Goal: Task Accomplishment & Management: Use online tool/utility

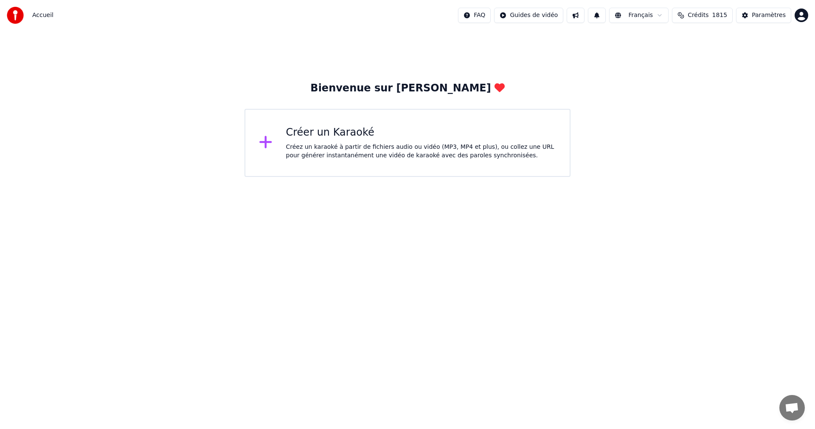
click at [365, 138] on div "Créer un Karaoké" at bounding box center [421, 133] width 271 height 14
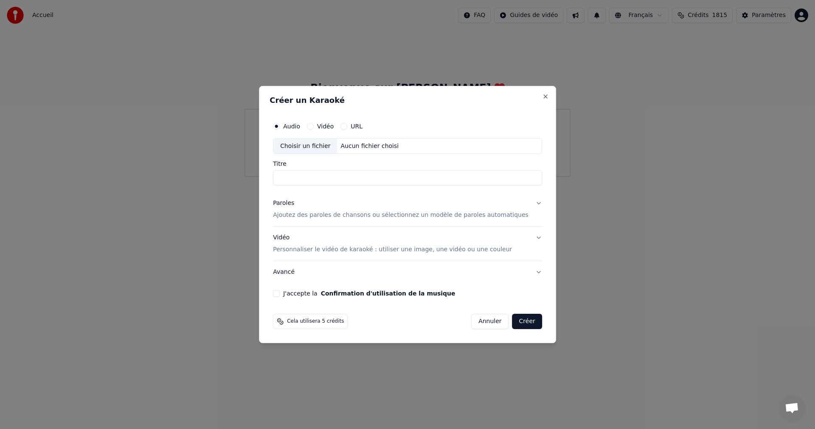
click at [322, 214] on p "Ajoutez des paroles de chansons ou sélectionnez un modèle de paroles automatiqu…" at bounding box center [401, 215] width 256 height 8
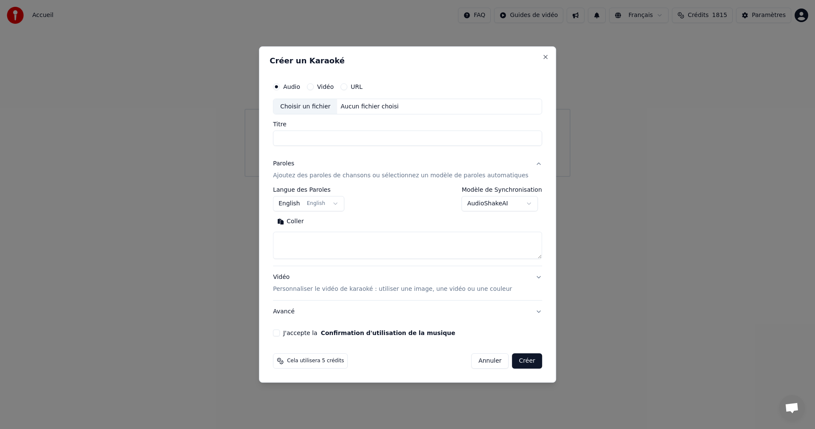
click at [423, 240] on textarea at bounding box center [407, 245] width 269 height 27
paste textarea "**********"
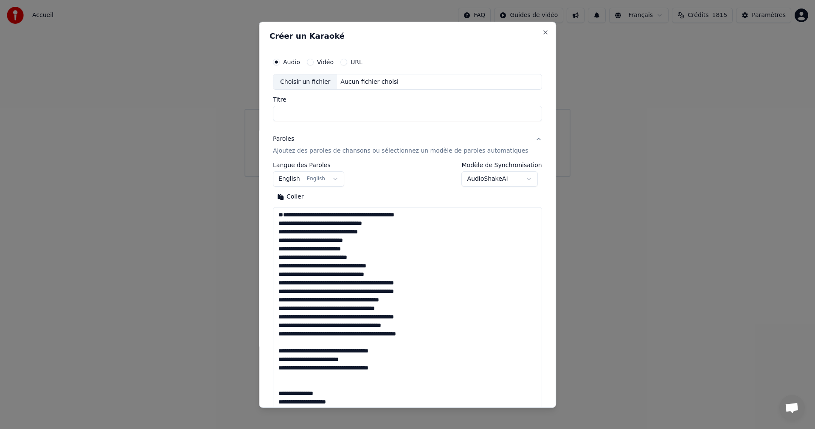
scroll to position [699, 0]
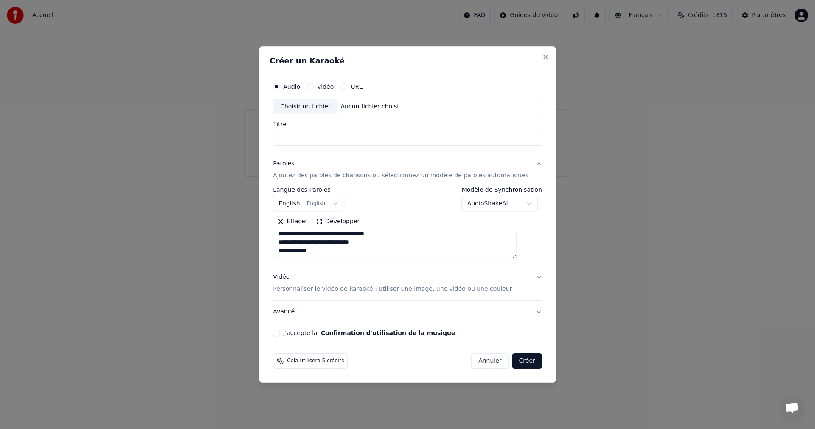
type textarea "**********"
click at [344, 177] on body "**********" at bounding box center [407, 88] width 815 height 177
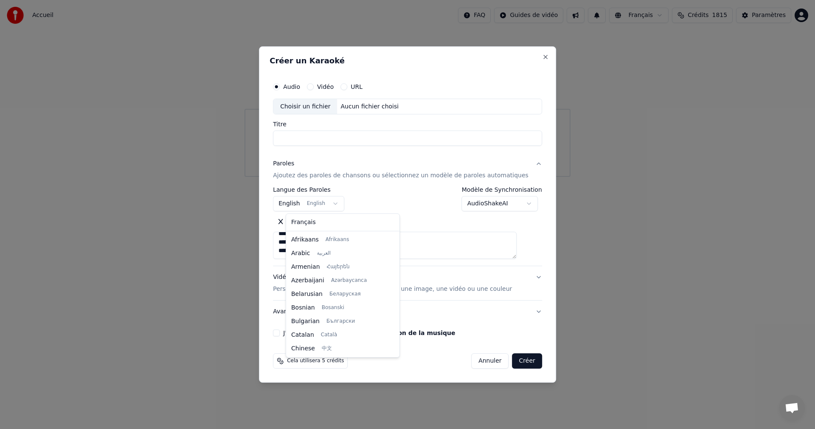
scroll to position [68, 0]
select select "**"
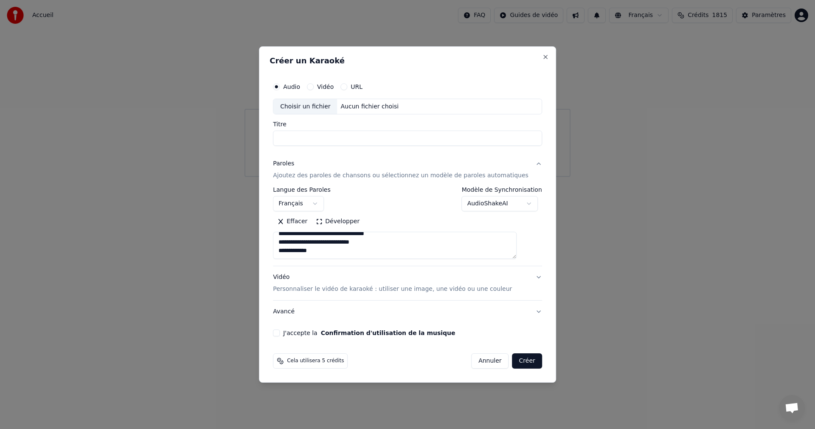
click at [384, 140] on input "Titre" at bounding box center [407, 138] width 269 height 15
click at [399, 107] on div "Aucun fichier choisi" at bounding box center [370, 106] width 65 height 8
drag, startPoint x: 411, startPoint y: 137, endPoint x: 221, endPoint y: 133, distance: 190.3
click at [221, 133] on body "**********" at bounding box center [407, 88] width 815 height 177
type input "*"
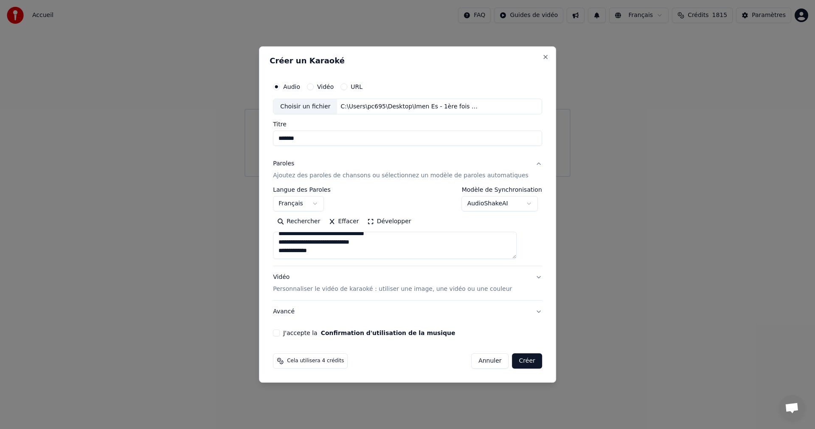
type input "*******"
click at [418, 287] on p "Personnaliser le vidéo de karaoké : utiliser une image, une vidéo ou une couleur" at bounding box center [392, 289] width 239 height 8
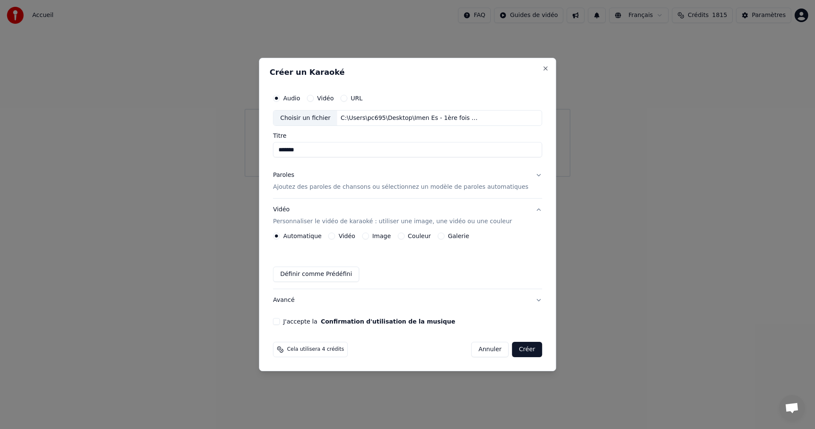
click at [369, 235] on button "Image" at bounding box center [365, 235] width 7 height 7
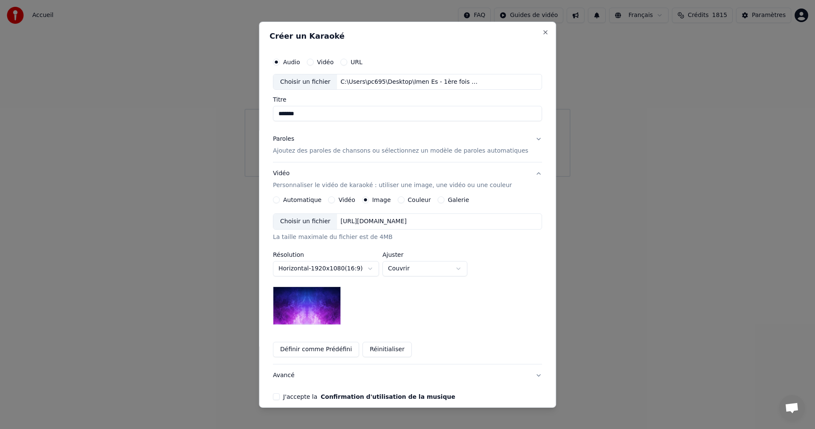
click at [317, 220] on div "Choisir un fichier" at bounding box center [306, 221] width 64 height 15
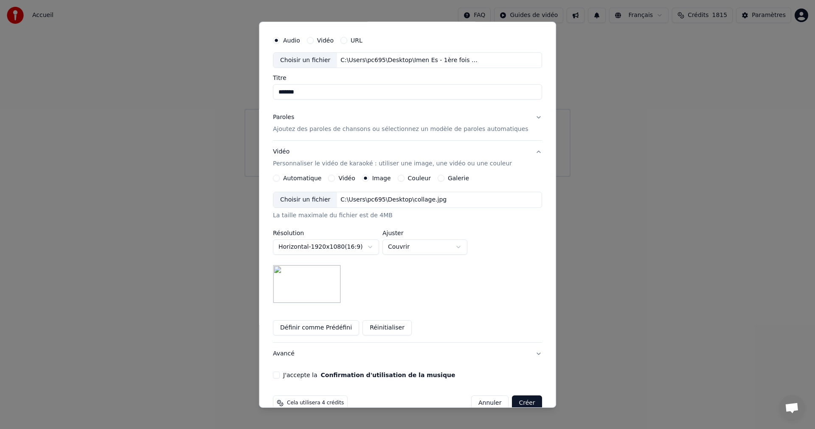
scroll to position [39, 0]
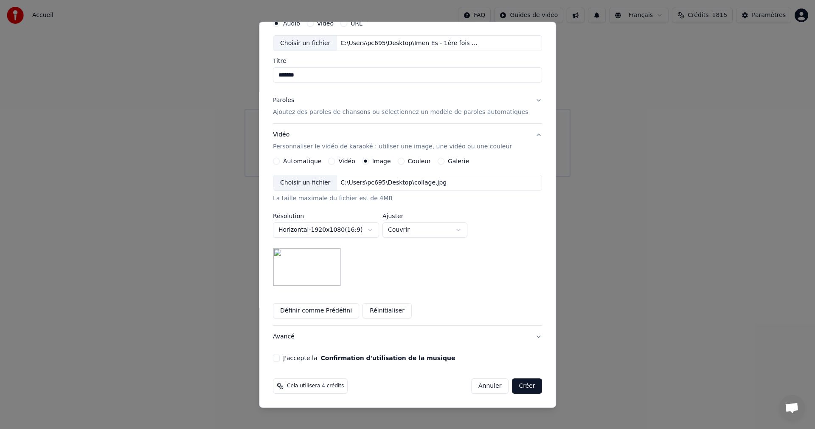
click at [280, 357] on button "J'accepte la Confirmation d'utilisation de la musique" at bounding box center [276, 357] width 7 height 7
click at [513, 385] on button "Créer" at bounding box center [528, 385] width 30 height 15
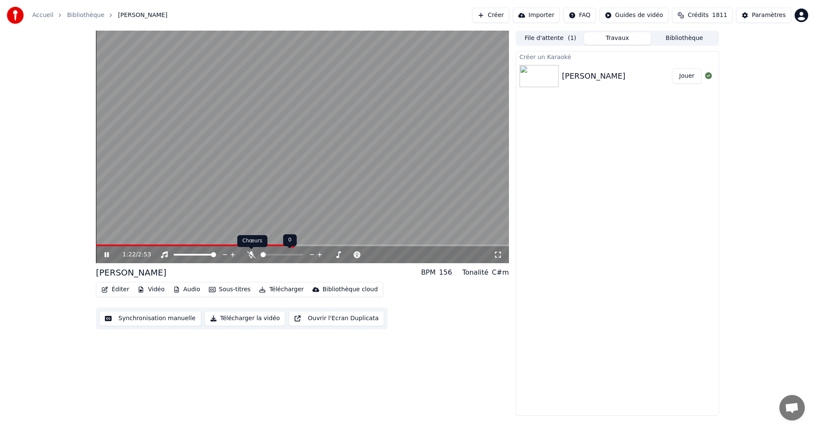
click at [249, 256] on icon at bounding box center [251, 254] width 8 height 7
click at [251, 255] on icon at bounding box center [251, 254] width 5 height 7
click at [307, 254] on span at bounding box center [302, 255] width 9 height 2
click at [313, 253] on div at bounding box center [327, 254] width 68 height 8
click at [312, 254] on span at bounding box center [319, 255] width 42 height 2
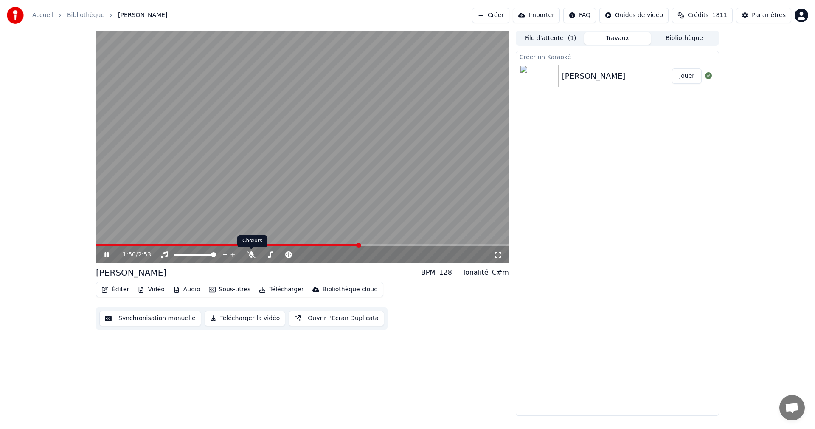
click at [254, 250] on div "1:50 / 2:53" at bounding box center [302, 254] width 413 height 17
click at [249, 254] on icon at bounding box center [251, 254] width 8 height 7
click at [289, 254] on icon at bounding box center [288, 254] width 7 height 7
click at [276, 76] on video at bounding box center [302, 147] width 413 height 232
click at [272, 289] on button "Télécharger" at bounding box center [281, 289] width 51 height 12
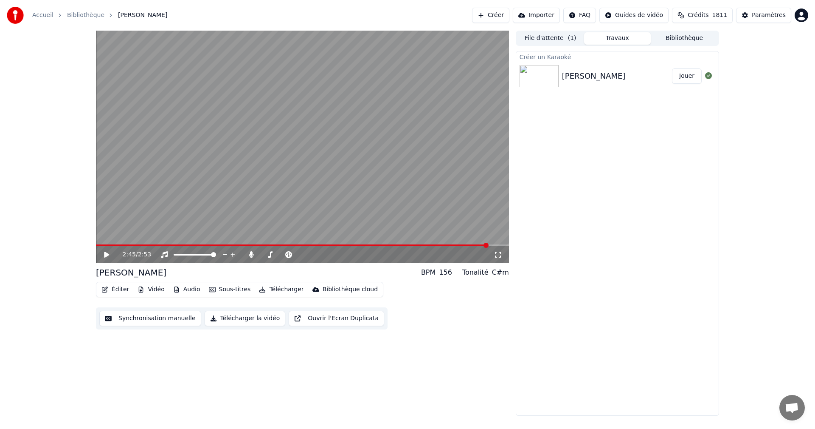
click at [246, 314] on button "Télécharger la vidéo" at bounding box center [245, 317] width 81 height 15
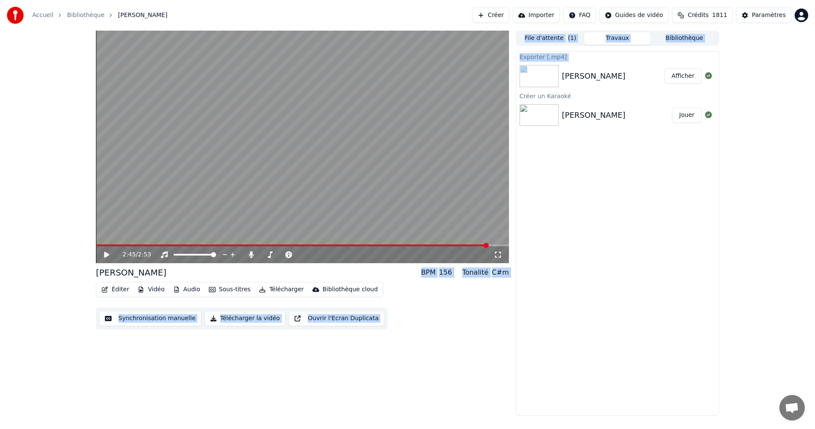
drag, startPoint x: 588, startPoint y: 68, endPoint x: 496, endPoint y: 123, distance: 106.6
click at [483, 132] on div "2:45 / 2:53 Mac Ron BPM 156 Tonalité C#m Éditer Vidéo Audio Sous-titres Télécha…" at bounding box center [407, 223] width 637 height 385
click at [614, 77] on div "[PERSON_NAME]" at bounding box center [613, 76] width 102 height 12
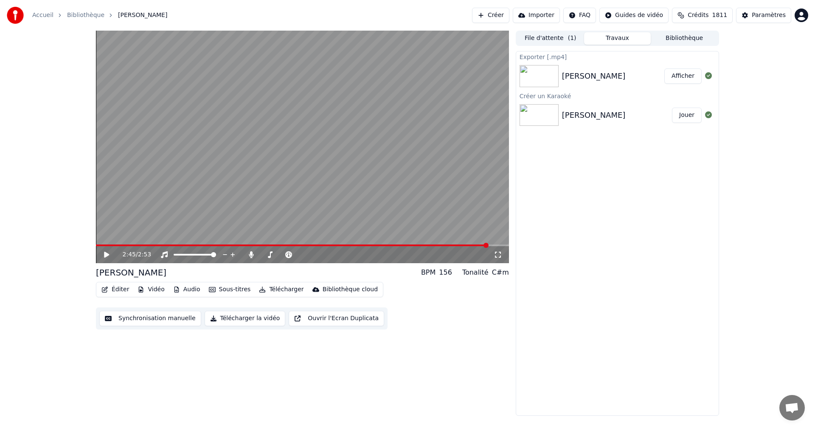
click at [613, 77] on div "[PERSON_NAME]" at bounding box center [613, 76] width 102 height 12
click at [692, 72] on button "Afficher" at bounding box center [683, 75] width 37 height 15
click at [572, 82] on div "Mac [PERSON_NAME]" at bounding box center [617, 76] width 203 height 29
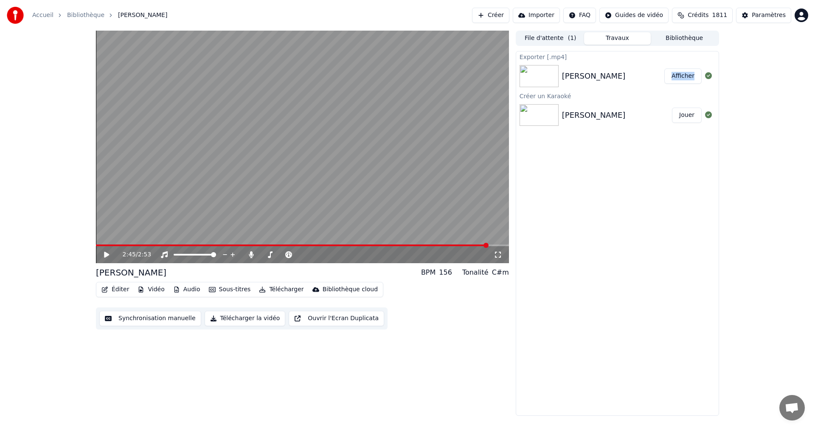
click at [577, 74] on div "[PERSON_NAME]" at bounding box center [594, 76] width 64 height 12
click at [578, 74] on div "[PERSON_NAME]" at bounding box center [594, 76] width 64 height 12
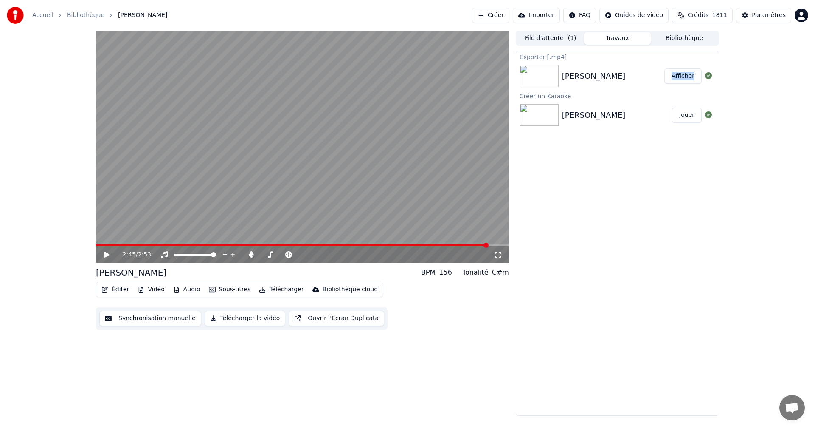
click at [584, 80] on div "[PERSON_NAME]" at bounding box center [594, 76] width 64 height 12
click at [599, 183] on div "Exporter [.mp4] [PERSON_NAME] Afficher Créer un Karaoké Mac [PERSON_NAME]" at bounding box center [617, 233] width 203 height 364
click at [577, 73] on div "[PERSON_NAME]" at bounding box center [594, 76] width 64 height 12
click at [552, 71] on img at bounding box center [539, 76] width 39 height 22
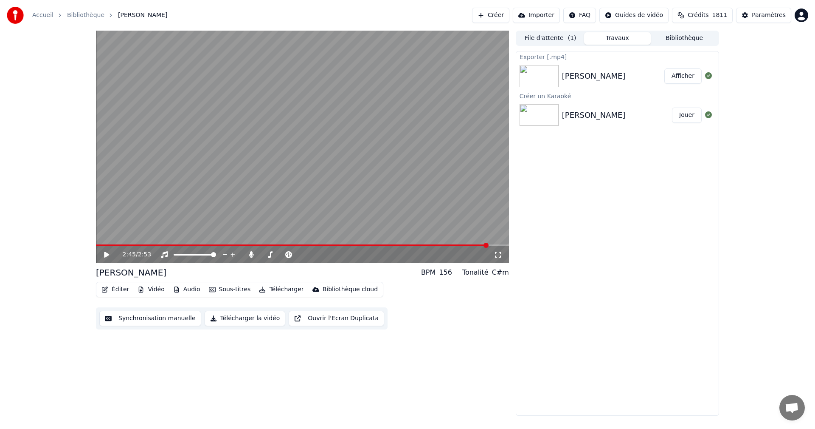
click at [552, 71] on img at bounding box center [539, 76] width 39 height 22
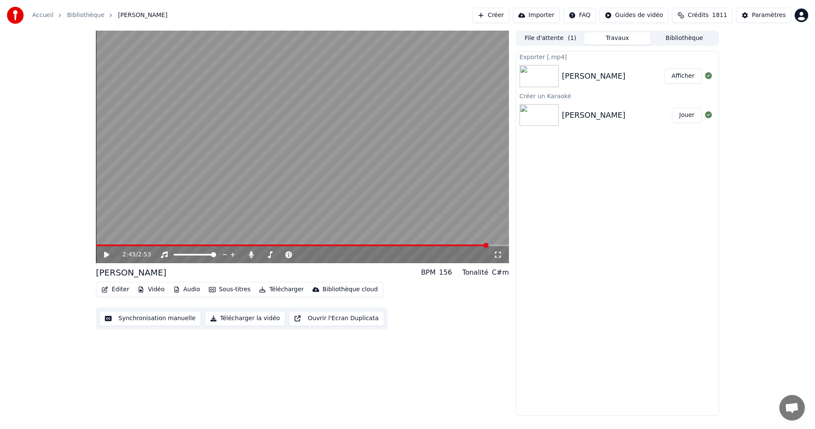
click at [571, 78] on div "[PERSON_NAME]" at bounding box center [594, 76] width 64 height 12
click at [686, 76] on button "Afficher" at bounding box center [683, 75] width 37 height 15
click at [541, 77] on img at bounding box center [539, 76] width 39 height 22
click at [248, 255] on icon at bounding box center [251, 254] width 8 height 7
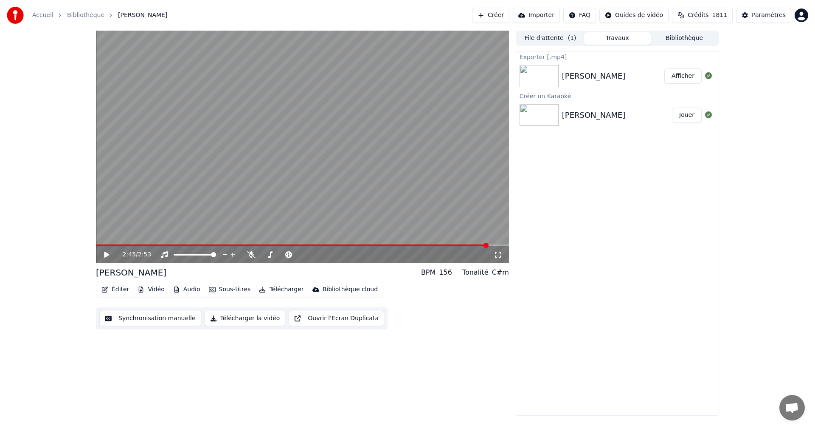
click at [245, 320] on button "Télécharger la vidéo" at bounding box center [245, 317] width 81 height 15
click at [544, 70] on img at bounding box center [539, 76] width 39 height 22
click at [545, 70] on img at bounding box center [539, 76] width 39 height 22
click at [683, 79] on button "Afficher" at bounding box center [683, 75] width 37 height 15
click at [680, 73] on button "Afficher" at bounding box center [683, 75] width 37 height 15
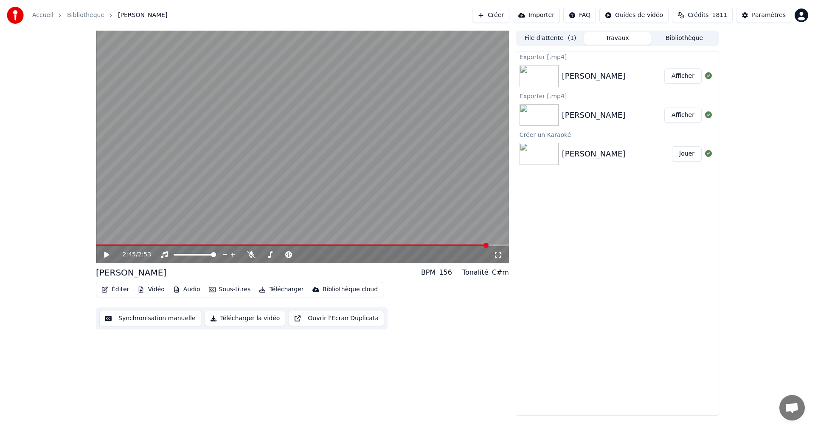
click at [688, 74] on button "Afficher" at bounding box center [683, 75] width 37 height 15
click at [506, 18] on button "Créer" at bounding box center [490, 15] width 37 height 15
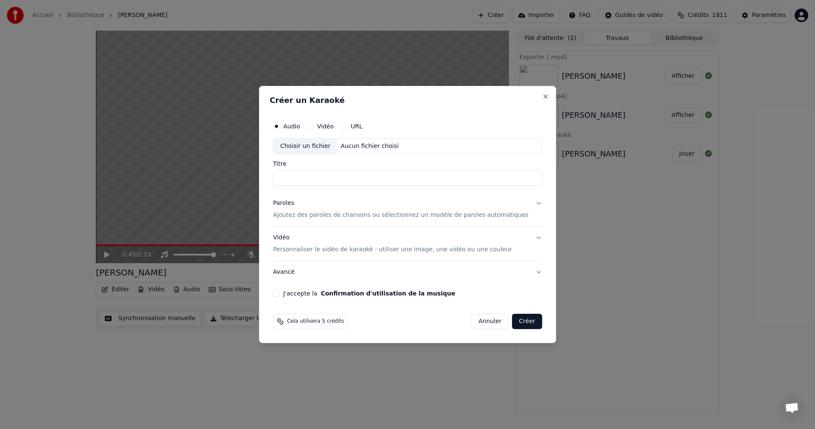
click at [319, 173] on input "Titre" at bounding box center [407, 177] width 269 height 15
click at [367, 142] on div "Aucun fichier choisi" at bounding box center [370, 146] width 65 height 8
drag, startPoint x: 411, startPoint y: 174, endPoint x: 236, endPoint y: 193, distance: 176.0
click at [236, 193] on body "Accueil Bibliothèque Mac [PERSON_NAME] Importer FAQ Guides de vidéo Crédits 181…" at bounding box center [407, 214] width 815 height 429
type input "******"
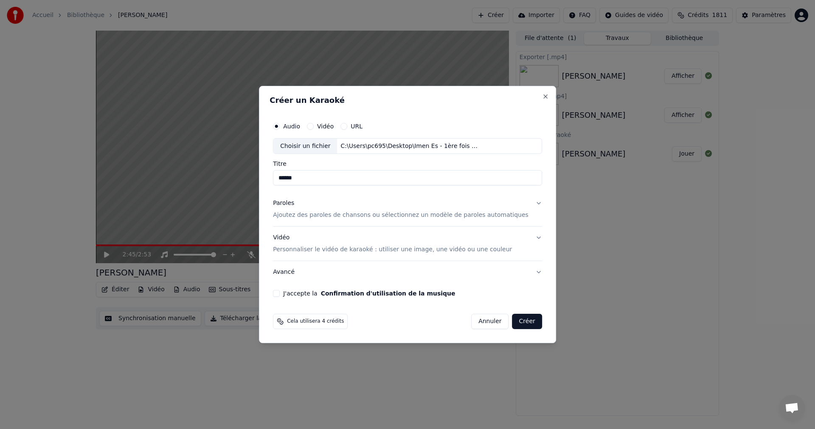
click at [461, 218] on p "Ajoutez des paroles de chansons ou sélectionnez un modèle de paroles automatiqu…" at bounding box center [401, 215] width 256 height 8
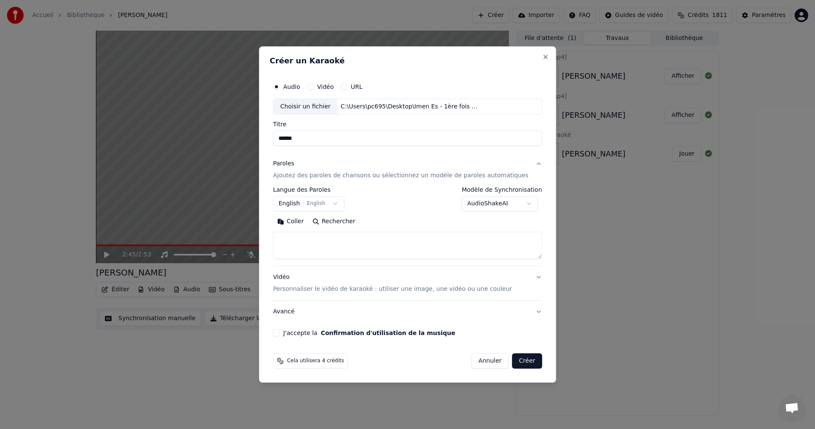
click at [392, 248] on textarea at bounding box center [407, 245] width 269 height 27
paste textarea "**********"
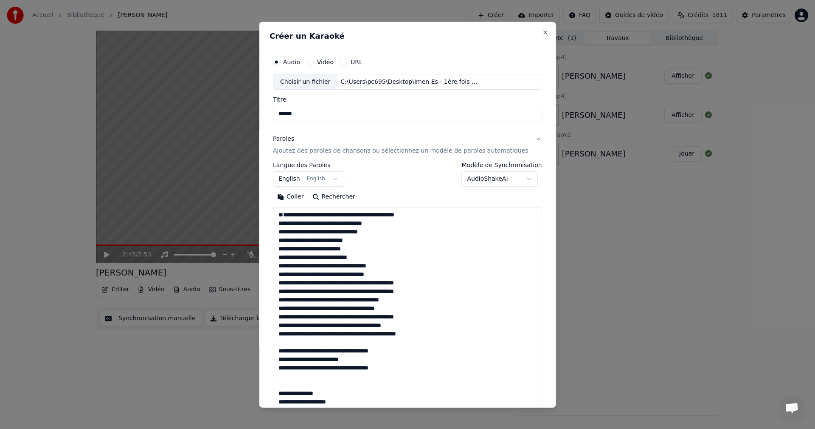
scroll to position [716, 0]
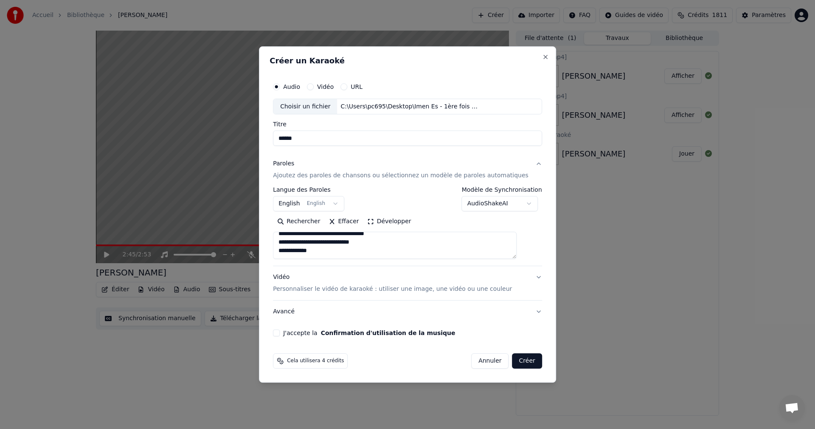
type textarea "**********"
click at [338, 204] on body "Accueil Bibliothèque Mac [PERSON_NAME] Importer FAQ Guides de vidéo Crédits 181…" at bounding box center [407, 214] width 815 height 429
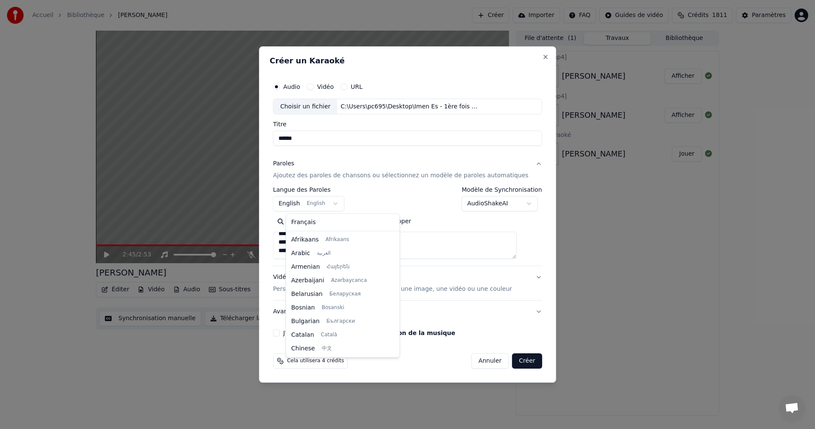
scroll to position [68, 0]
select select "**"
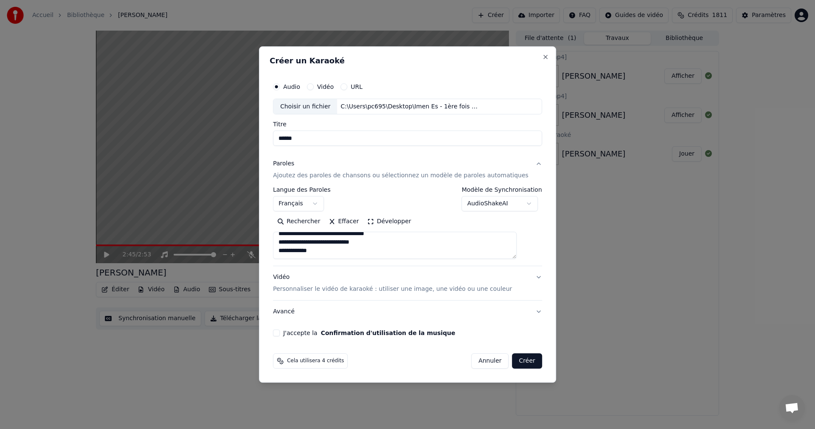
click at [376, 291] on p "Personnaliser le vidéo de karaoké : utiliser une image, une vidéo ou une couleur" at bounding box center [392, 289] width 239 height 8
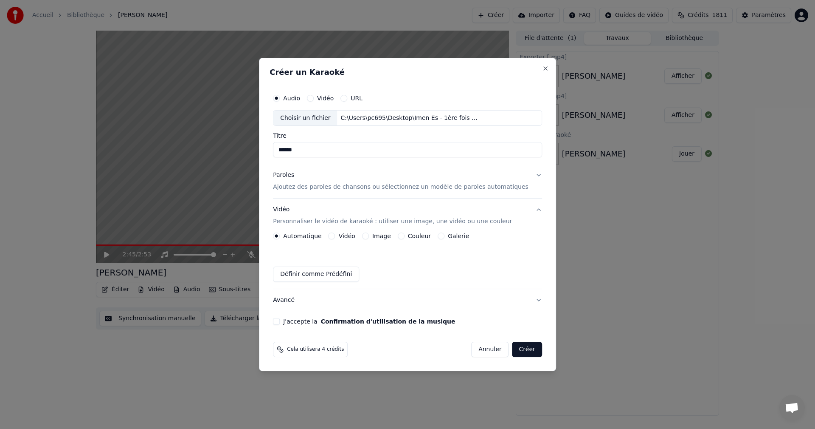
click at [391, 238] on label "Image" at bounding box center [381, 236] width 19 height 6
click at [369, 238] on button "Image" at bounding box center [365, 235] width 7 height 7
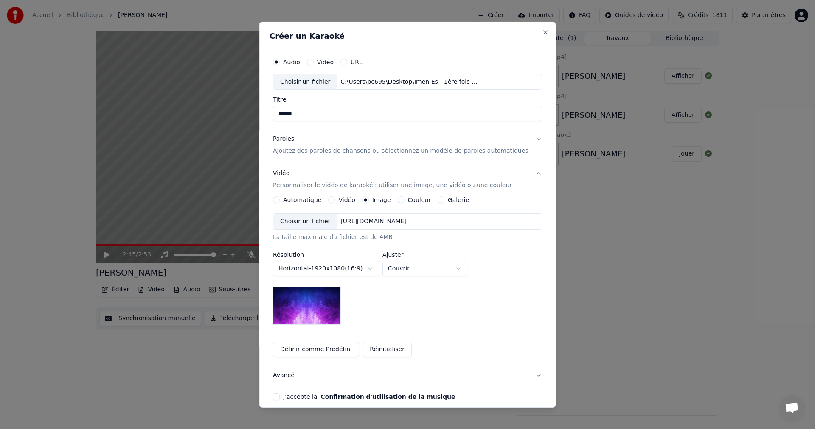
click at [323, 220] on div "Choisir un fichier" at bounding box center [306, 221] width 64 height 15
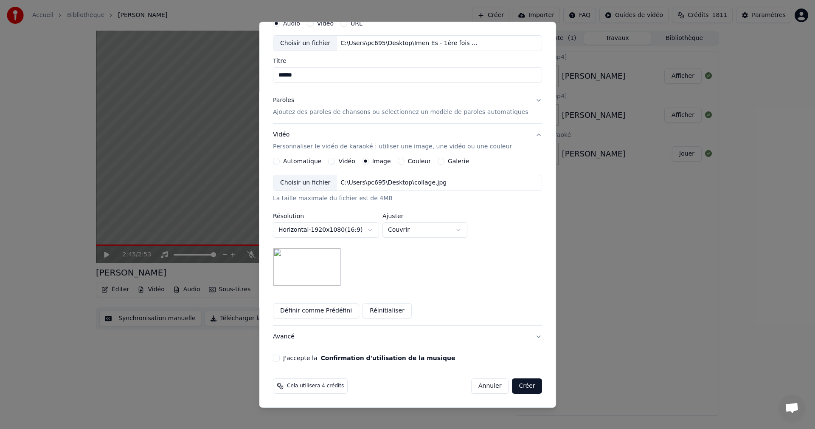
click at [281, 358] on div "**********" at bounding box center [408, 187] width 276 height 353
click at [280, 358] on button "J'accepte la Confirmation d'utilisation de la musique" at bounding box center [276, 357] width 7 height 7
click at [513, 388] on button "Créer" at bounding box center [528, 385] width 30 height 15
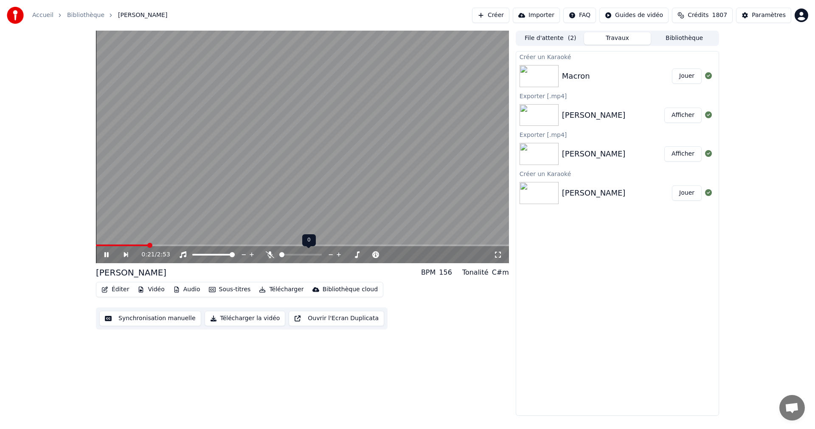
click at [268, 257] on icon at bounding box center [270, 254] width 8 height 7
click at [378, 162] on video at bounding box center [302, 147] width 413 height 232
click at [563, 42] on button "File d'attente ( 2 )" at bounding box center [550, 38] width 67 height 12
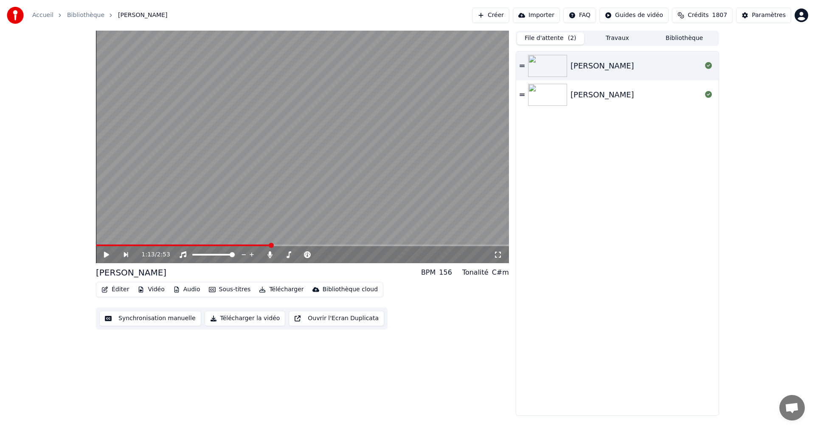
click at [559, 67] on img at bounding box center [547, 66] width 39 height 22
click at [205, 243] on video at bounding box center [302, 147] width 413 height 232
click at [243, 242] on video at bounding box center [302, 147] width 413 height 232
drag, startPoint x: 250, startPoint y: 243, endPoint x: 266, endPoint y: 240, distance: 16.1
click at [266, 240] on video at bounding box center [302, 147] width 413 height 232
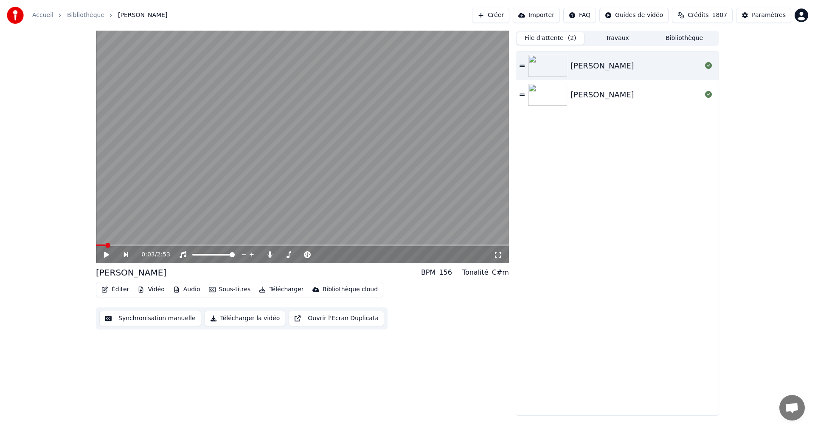
drag, startPoint x: 601, startPoint y: 62, endPoint x: 607, endPoint y: 61, distance: 6.0
click at [602, 62] on div "[PERSON_NAME]" at bounding box center [636, 66] width 131 height 12
click at [520, 64] on icon at bounding box center [522, 66] width 5 height 6
click at [330, 242] on video at bounding box center [302, 147] width 413 height 232
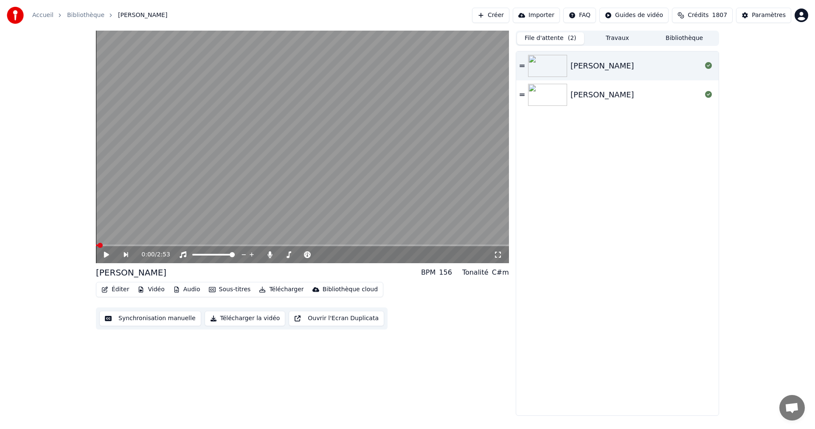
drag, startPoint x: 326, startPoint y: 243, endPoint x: 294, endPoint y: 249, distance: 32.9
click at [324, 243] on video at bounding box center [302, 147] width 413 height 232
click at [524, 64] on icon at bounding box center [522, 66] width 5 height 6
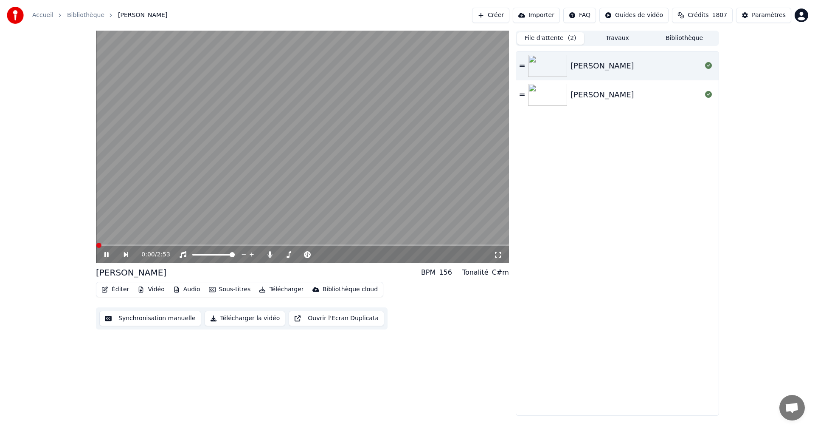
click at [524, 64] on icon at bounding box center [522, 66] width 5 height 6
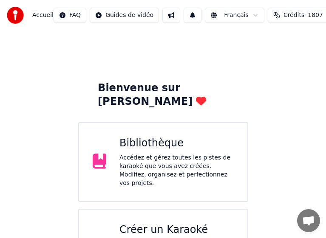
click at [155, 156] on div "Accédez et gérez toutes les pistes de karaoké que vous avez créées. Modifiez, o…" at bounding box center [176, 171] width 114 height 34
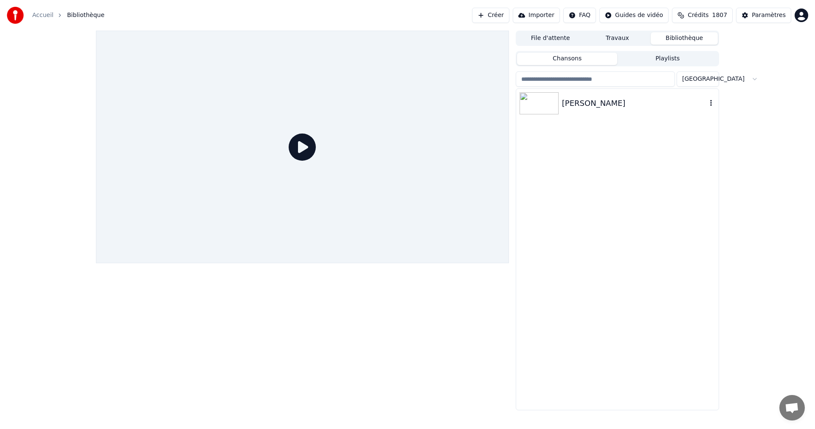
click at [545, 107] on img at bounding box center [539, 103] width 39 height 22
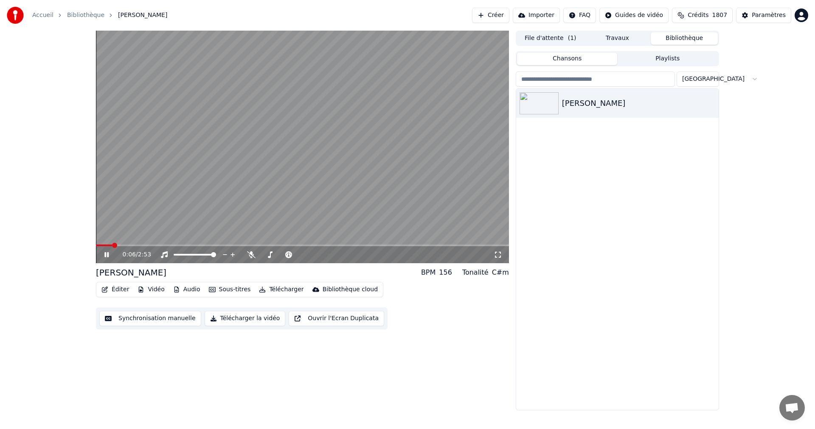
click at [362, 245] on span at bounding box center [302, 245] width 413 height 2
click at [248, 254] on icon at bounding box center [251, 254] width 8 height 7
click at [251, 250] on div "1:58 / 2:53" at bounding box center [302, 254] width 413 height 17
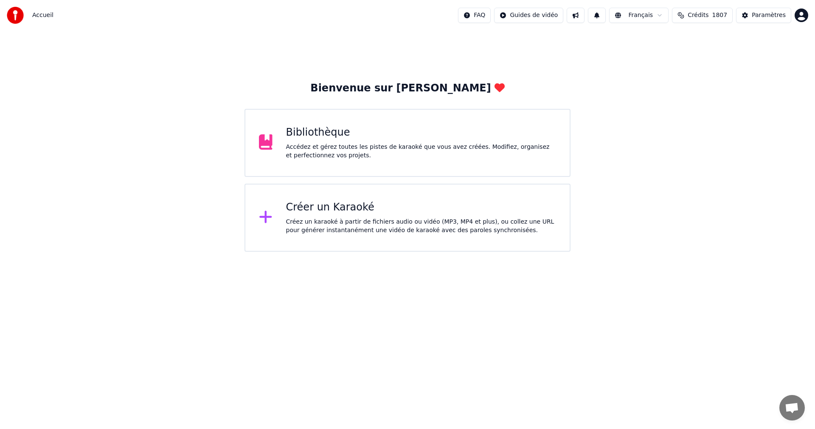
click at [552, 16] on html "Accueil FAQ Guides de vidéo Français Crédits 1807 Paramètres Bienvenue sur Youk…" at bounding box center [407, 125] width 815 height 251
click at [406, 220] on html "Accueil FAQ Guides de vidéo Français Crédits 1807 Paramètres Bienvenue sur Youk…" at bounding box center [407, 125] width 815 height 251
click at [336, 235] on div "Créer un Karaoké Créez un karaoké à partir de fichiers audio ou vidéo (MP3, MP4…" at bounding box center [408, 217] width 326 height 68
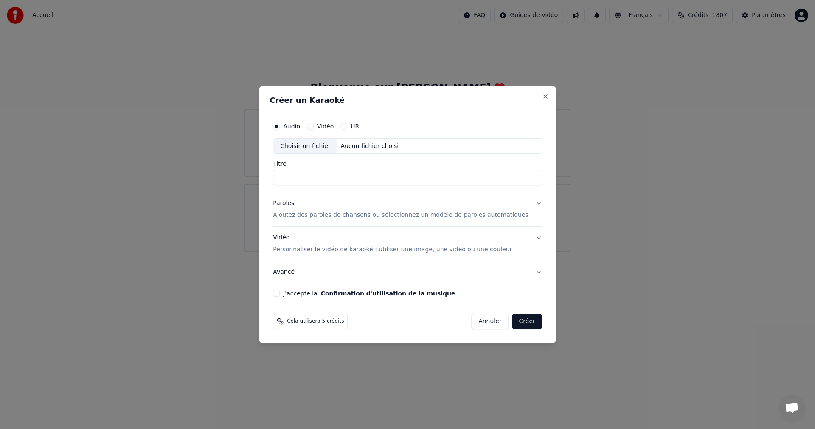
click at [336, 235] on div "Vidéo Personnaliser le vidéo de karaoké : utiliser une image, une vidéo ou une …" at bounding box center [392, 244] width 239 height 20
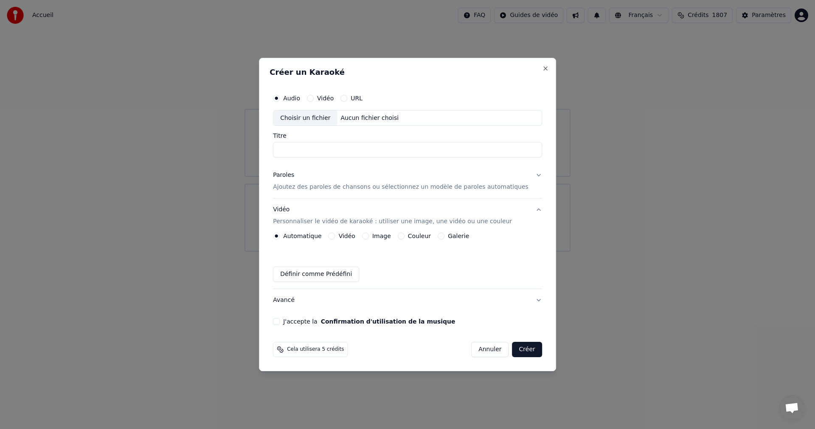
click at [386, 114] on div "Aucun fichier choisi" at bounding box center [370, 118] width 65 height 8
drag, startPoint x: 407, startPoint y: 150, endPoint x: 364, endPoint y: 73, distance: 88.4
click at [253, 144] on body "Accueil FAQ Guides de vidéo Français Crédits 1807 Paramètres Bienvenue sur Youk…" at bounding box center [407, 125] width 815 height 251
type input "*******"
click at [391, 237] on label "Image" at bounding box center [381, 236] width 19 height 6
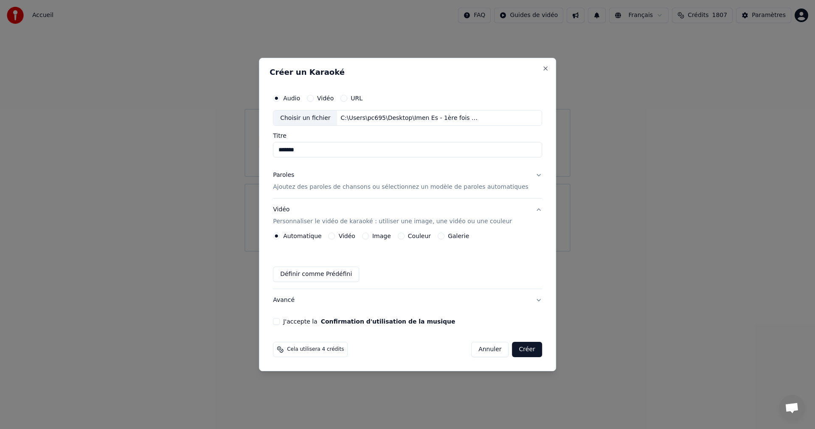
click at [369, 237] on button "Image" at bounding box center [365, 235] width 7 height 7
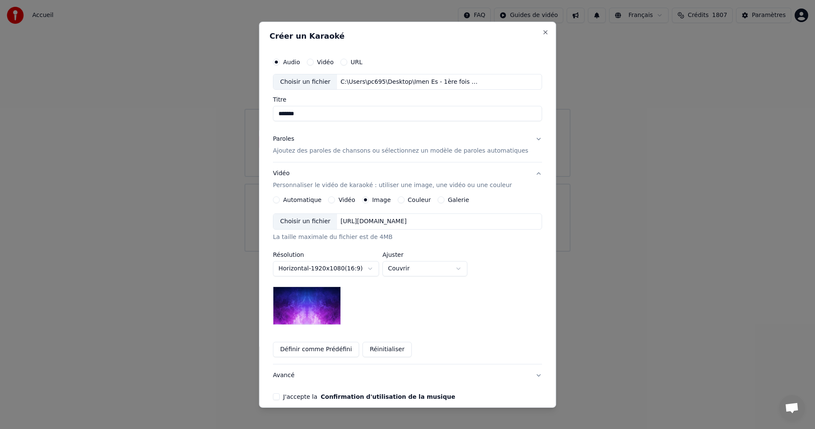
click at [358, 222] on div "[URL][DOMAIN_NAME]" at bounding box center [374, 221] width 73 height 8
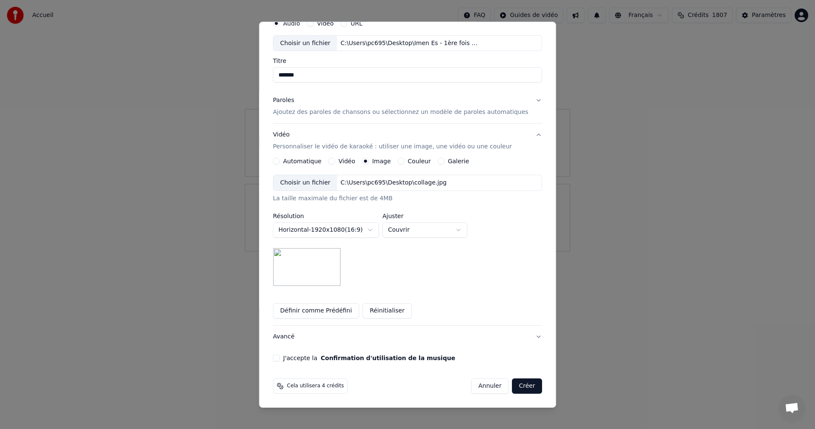
click at [402, 113] on p "Ajoutez des paroles de chansons ou sélectionnez un modèle de paroles automatiqu…" at bounding box center [401, 112] width 256 height 8
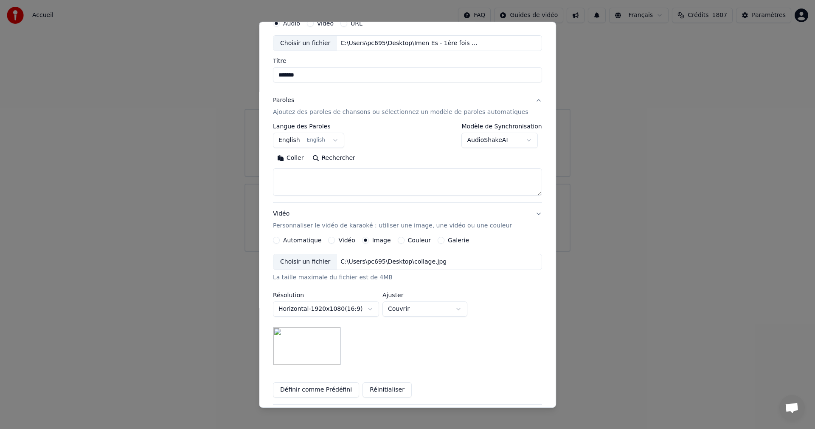
scroll to position [0, 0]
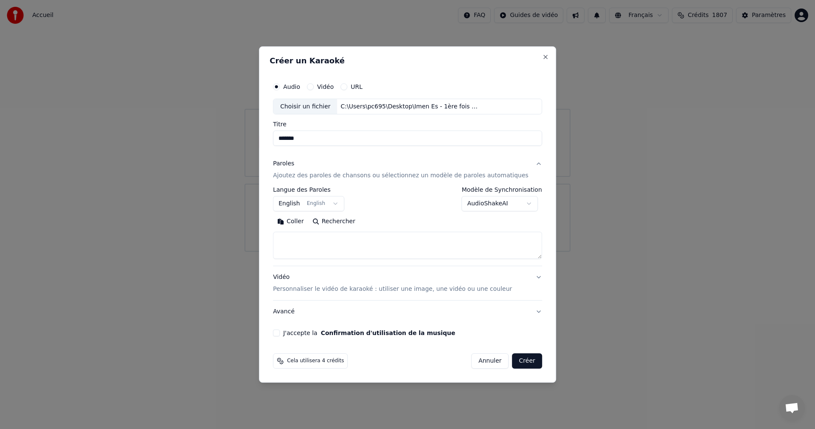
click at [341, 251] on textarea at bounding box center [407, 245] width 269 height 27
paste textarea "**********"
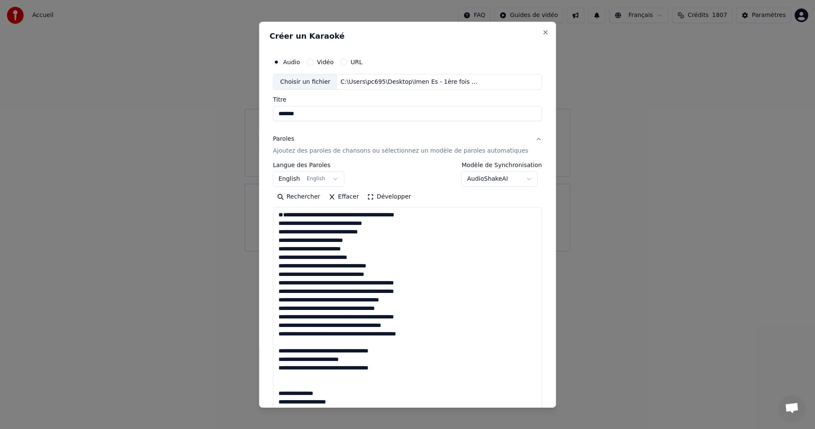
scroll to position [716, 0]
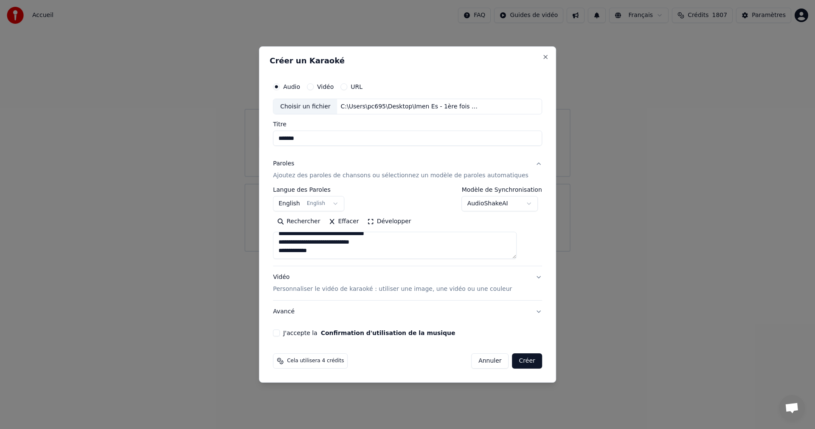
type textarea "**********"
click at [280, 334] on button "J'accepte la Confirmation d'utilisation de la musique" at bounding box center [276, 332] width 7 height 7
click at [412, 291] on p "Personnaliser le vidéo de karaoké : utiliser une image, une vidéo ou une couleur" at bounding box center [392, 289] width 239 height 8
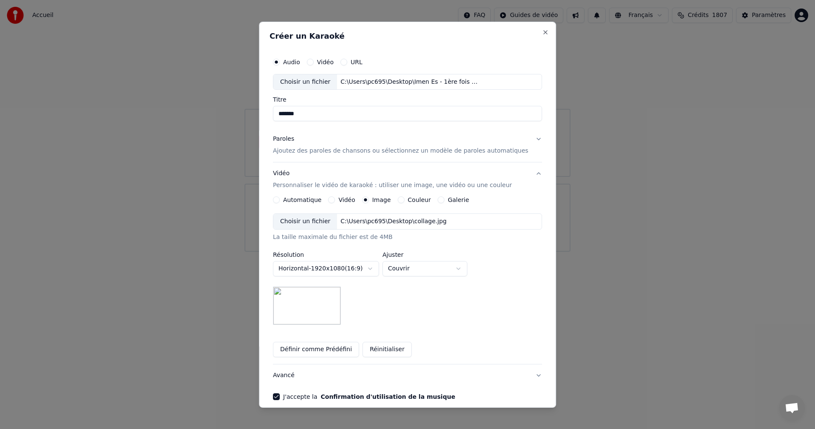
scroll to position [39, 0]
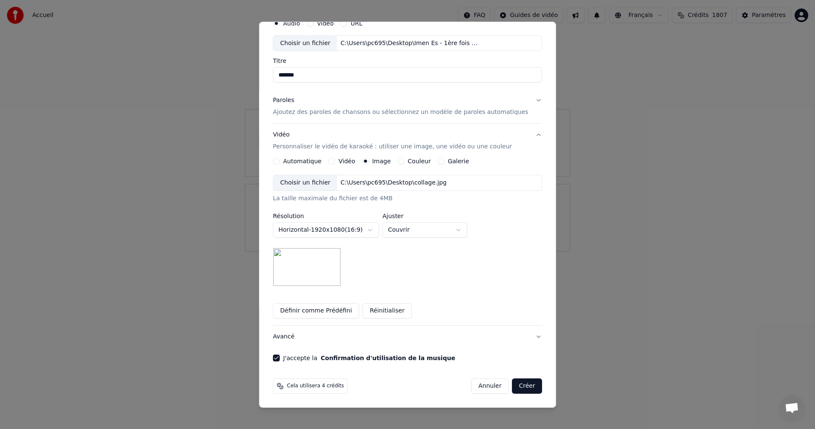
click at [514, 386] on button "Créer" at bounding box center [528, 385] width 30 height 15
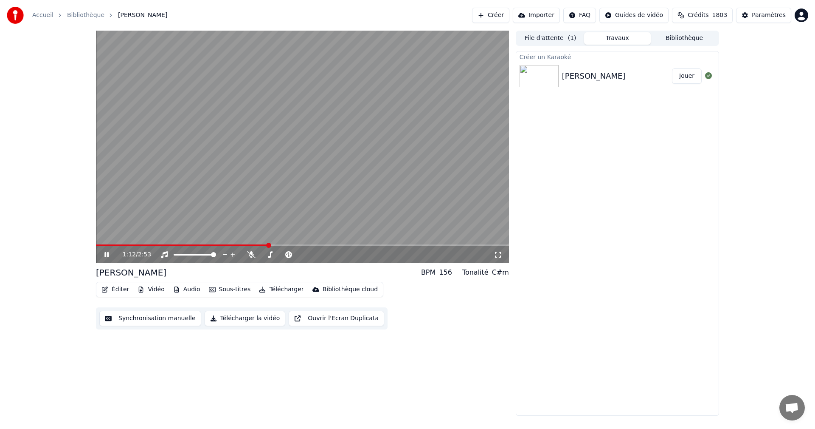
click at [325, 101] on video at bounding box center [302, 147] width 413 height 232
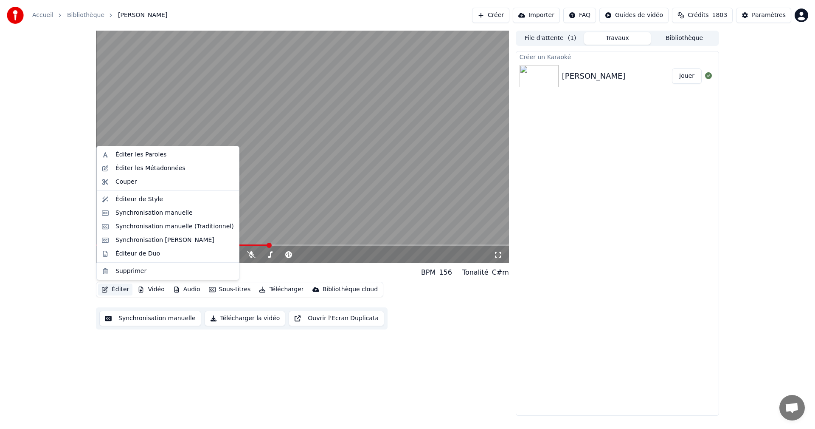
click at [118, 288] on button "Éditer" at bounding box center [115, 289] width 34 height 12
click at [160, 157] on div "Éditer les Paroles" at bounding box center [175, 154] width 118 height 8
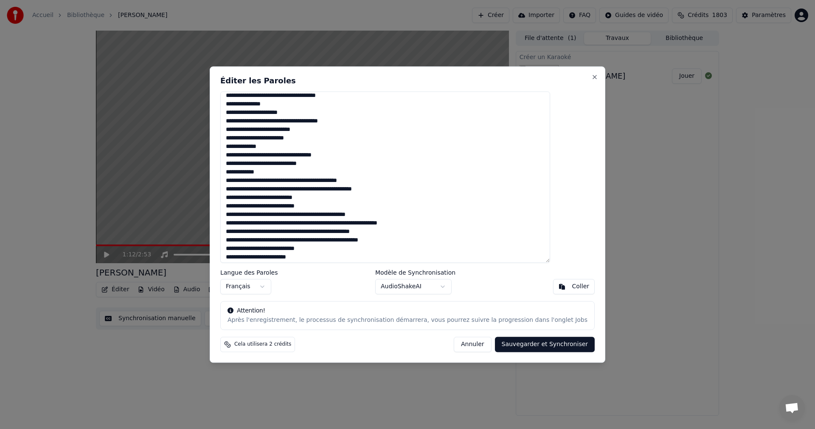
scroll to position [170, 0]
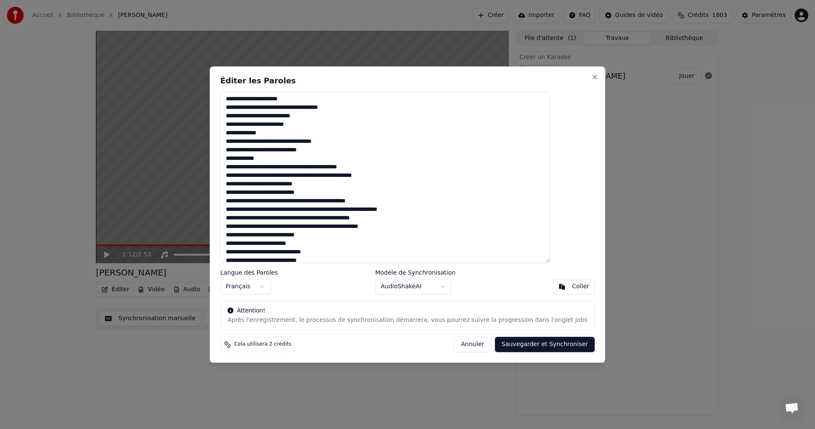
click at [268, 177] on textarea at bounding box center [385, 177] width 330 height 172
click at [265, 175] on textarea at bounding box center [385, 177] width 330 height 172
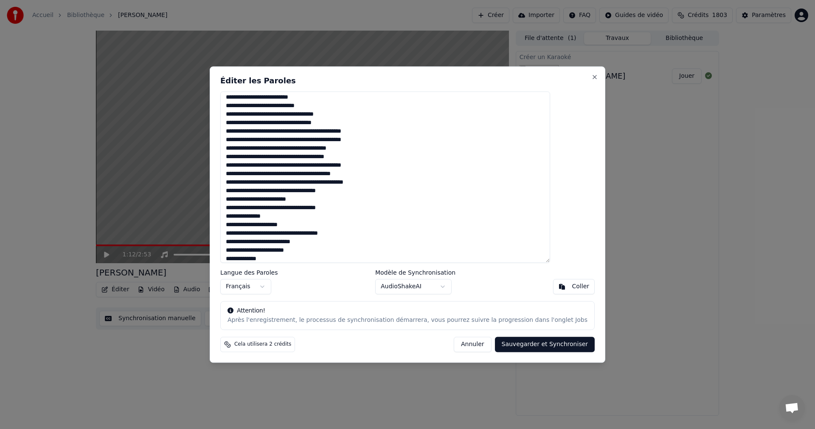
scroll to position [0, 0]
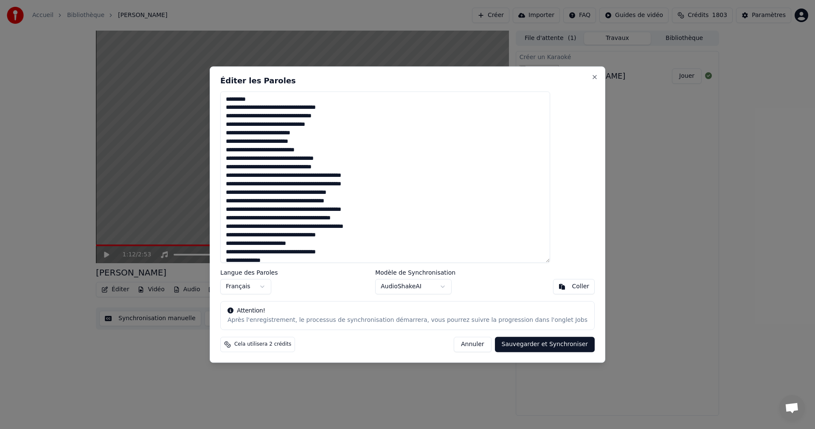
drag, startPoint x: 354, startPoint y: 255, endPoint x: 289, endPoint y: 57, distance: 208.2
click at [289, 57] on body "Accueil Bibliothèque Mac Ron Créer Importer FAQ Guides de vidéo Crédits 1803 Pa…" at bounding box center [407, 214] width 815 height 429
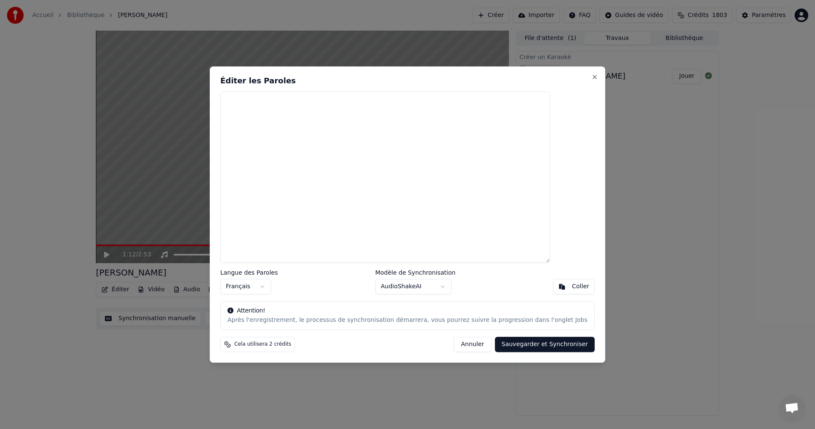
click at [251, 104] on textarea at bounding box center [385, 177] width 330 height 172
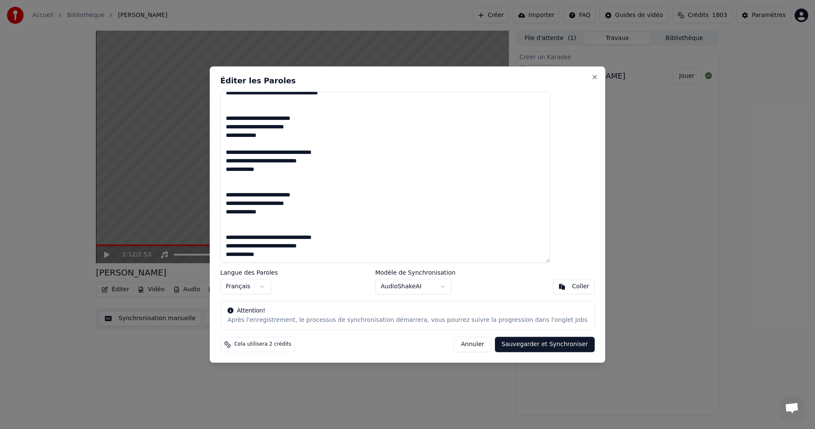
scroll to position [575, 0]
click at [517, 344] on button "Sauvegarder et Synchroniser" at bounding box center [545, 343] width 100 height 15
type textarea "**********"
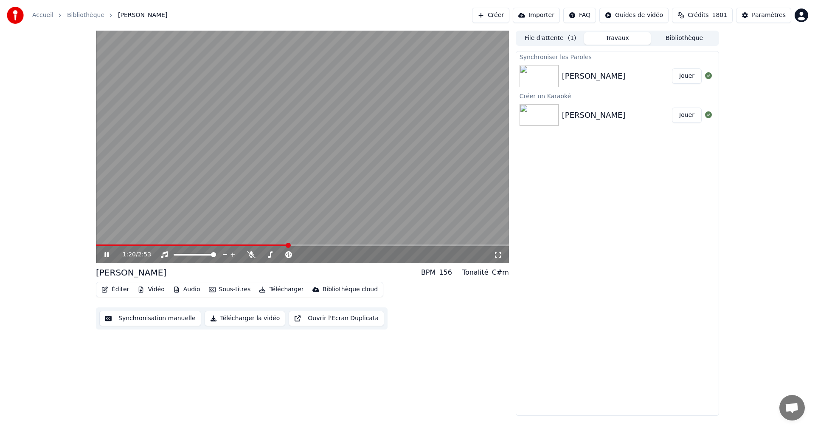
click at [692, 79] on button "Jouer" at bounding box center [687, 75] width 30 height 15
click at [468, 212] on video at bounding box center [302, 147] width 413 height 232
click at [107, 293] on button "Éditer" at bounding box center [115, 289] width 34 height 12
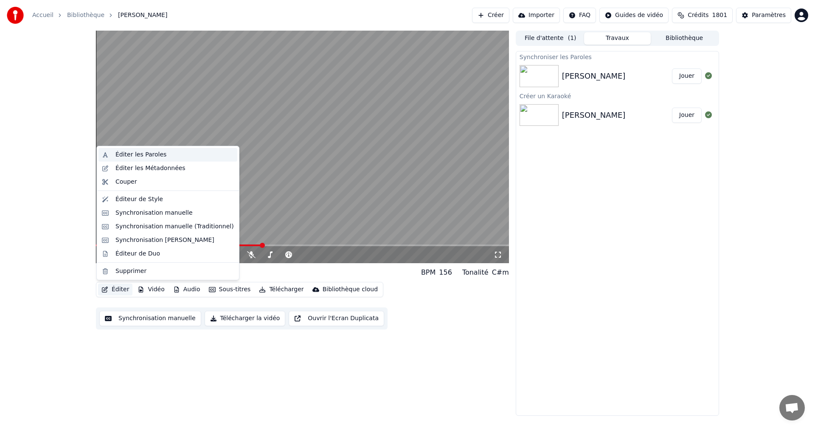
click at [162, 154] on div "Éditer les Paroles" at bounding box center [175, 154] width 118 height 8
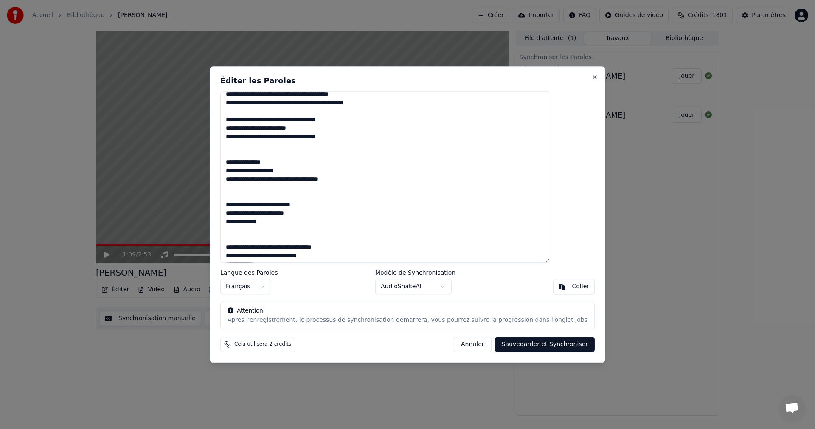
scroll to position [127, 0]
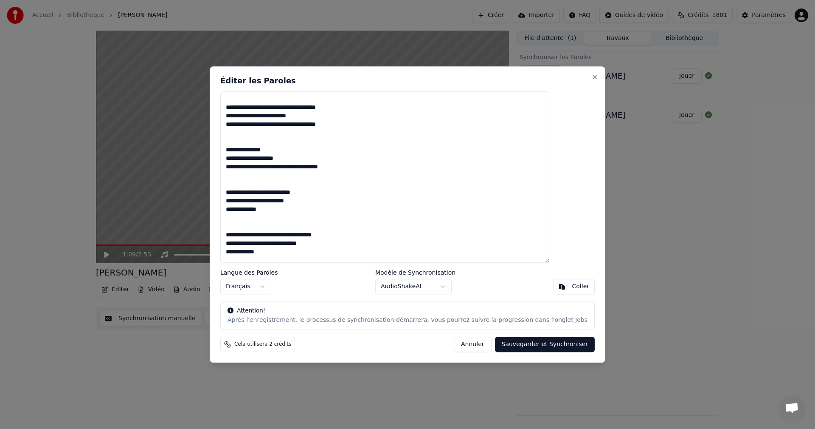
click at [275, 175] on textarea at bounding box center [385, 177] width 330 height 172
drag, startPoint x: 360, startPoint y: 120, endPoint x: 305, endPoint y: 123, distance: 54.4
click at [310, 125] on textarea at bounding box center [385, 177] width 330 height 172
drag, startPoint x: 324, startPoint y: 124, endPoint x: 355, endPoint y: 129, distance: 31.9
click at [356, 130] on textarea at bounding box center [385, 177] width 330 height 172
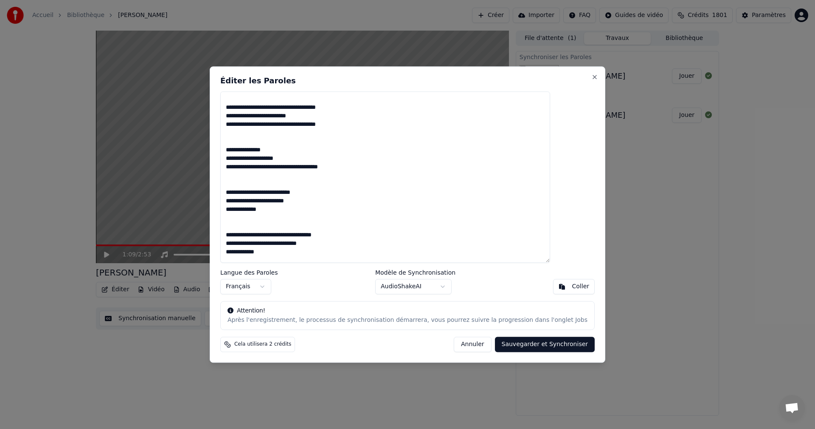
click at [376, 127] on textarea at bounding box center [385, 177] width 330 height 172
drag, startPoint x: 325, startPoint y: 126, endPoint x: 369, endPoint y: 127, distance: 43.8
click at [369, 127] on textarea at bounding box center [385, 177] width 330 height 172
click at [274, 176] on textarea at bounding box center [385, 177] width 330 height 172
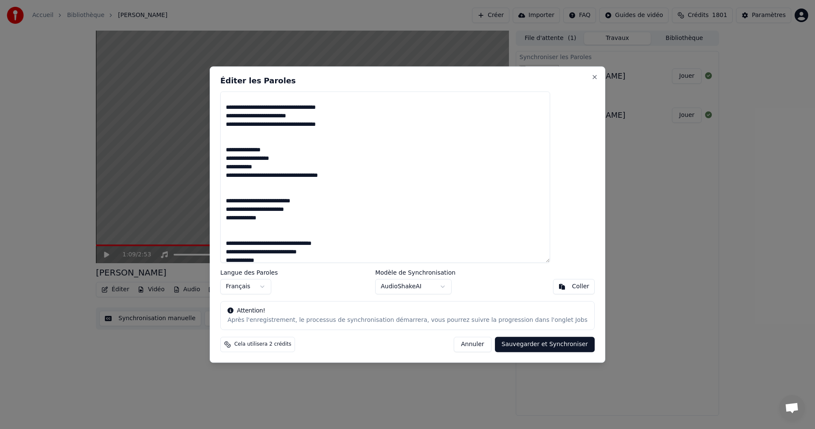
scroll to position [215, 0]
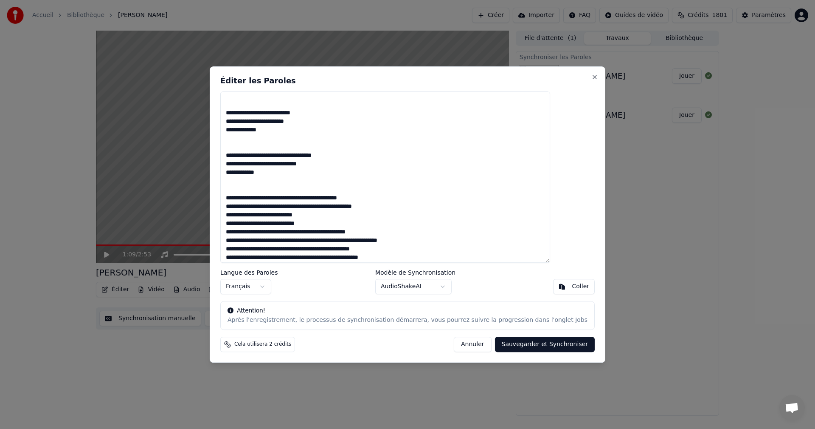
drag, startPoint x: 372, startPoint y: 187, endPoint x: 376, endPoint y: 183, distance: 5.1
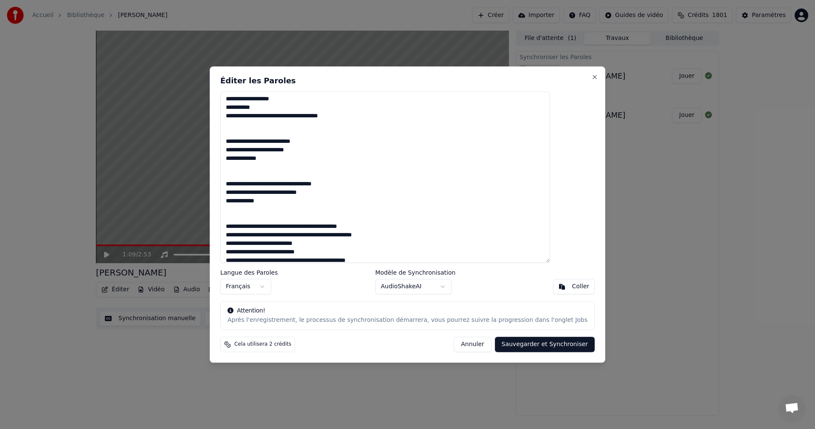
scroll to position [194, 0]
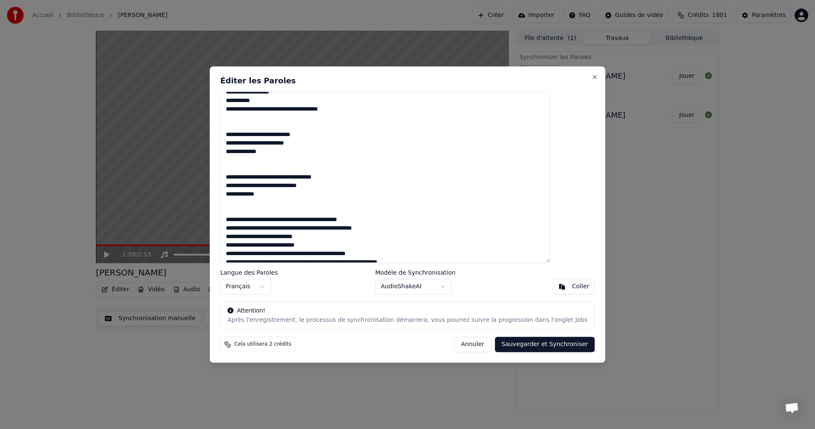
click at [289, 109] on textarea at bounding box center [385, 177] width 330 height 172
click at [293, 108] on textarea at bounding box center [385, 177] width 330 height 172
click at [316, 107] on textarea at bounding box center [385, 177] width 330 height 172
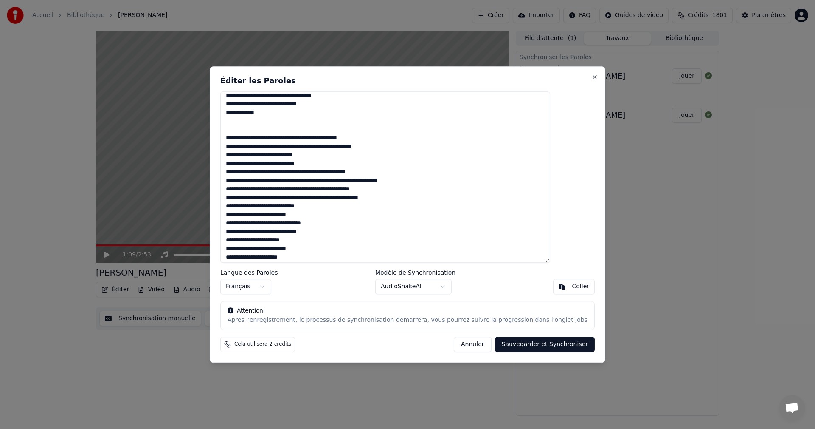
scroll to position [279, 0]
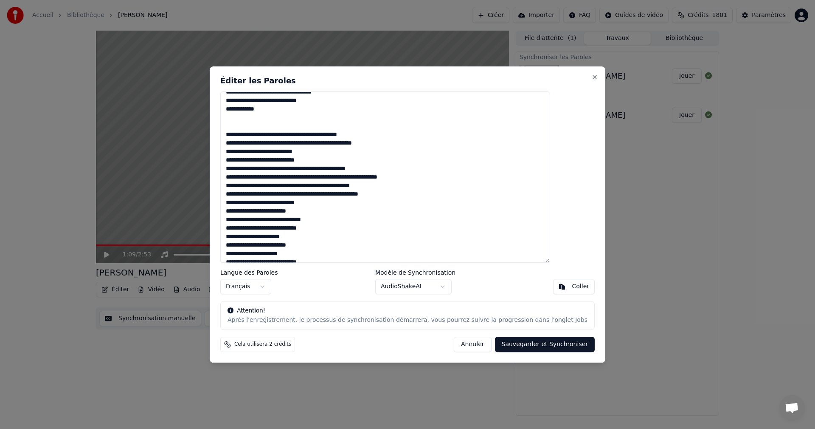
click at [265, 161] on textarea at bounding box center [385, 177] width 330 height 172
click at [267, 161] on textarea at bounding box center [385, 177] width 330 height 172
click at [274, 162] on textarea at bounding box center [385, 177] width 330 height 172
click at [271, 160] on textarea at bounding box center [385, 177] width 330 height 172
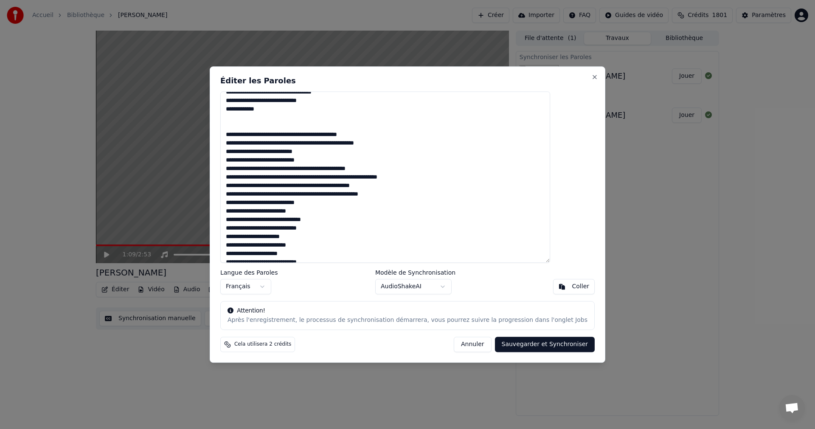
click at [266, 162] on textarea at bounding box center [385, 177] width 330 height 172
click at [269, 158] on textarea at bounding box center [385, 177] width 330 height 172
click at [264, 161] on textarea at bounding box center [385, 177] width 330 height 172
click at [285, 219] on textarea at bounding box center [385, 177] width 330 height 172
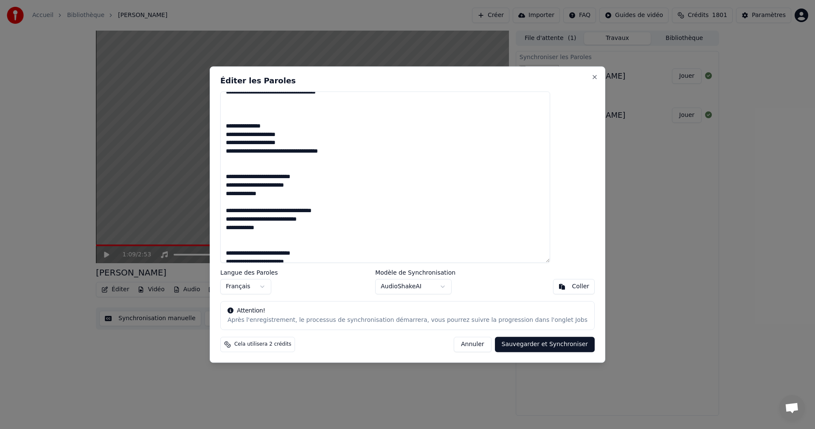
scroll to position [583, 0]
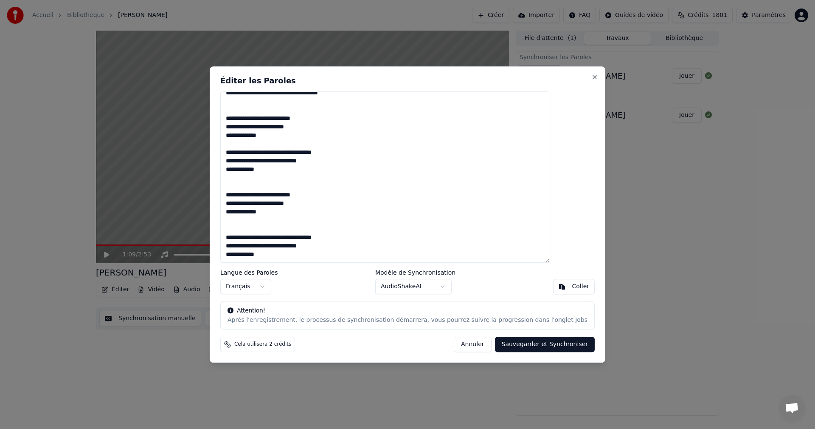
click at [543, 352] on div "Éditer les Paroles Langue des Paroles Français Modèle de Synchronisation AudioS…" at bounding box center [408, 214] width 396 height 296
click at [544, 347] on button "Sauvegarder et Synchroniser" at bounding box center [545, 343] width 100 height 15
type textarea "**********"
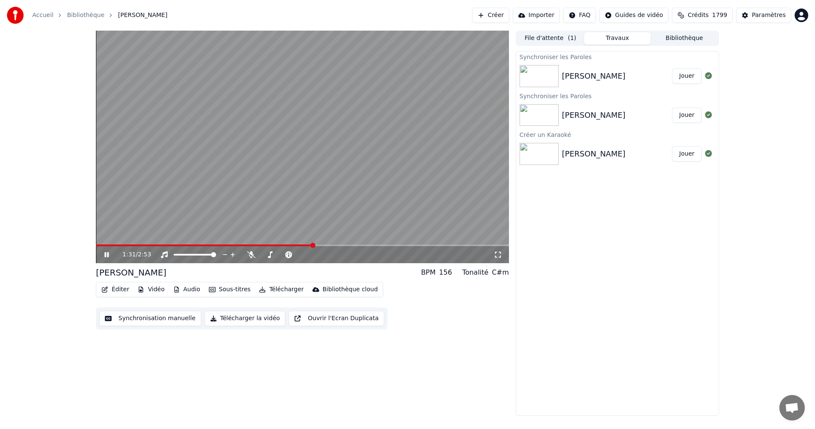
click at [107, 253] on icon at bounding box center [113, 254] width 20 height 7
click at [227, 242] on video at bounding box center [302, 147] width 413 height 232
click at [231, 245] on span at bounding box center [163, 245] width 135 height 2
click at [249, 254] on icon at bounding box center [251, 254] width 8 height 7
click at [249, 254] on icon at bounding box center [251, 254] width 5 height 7
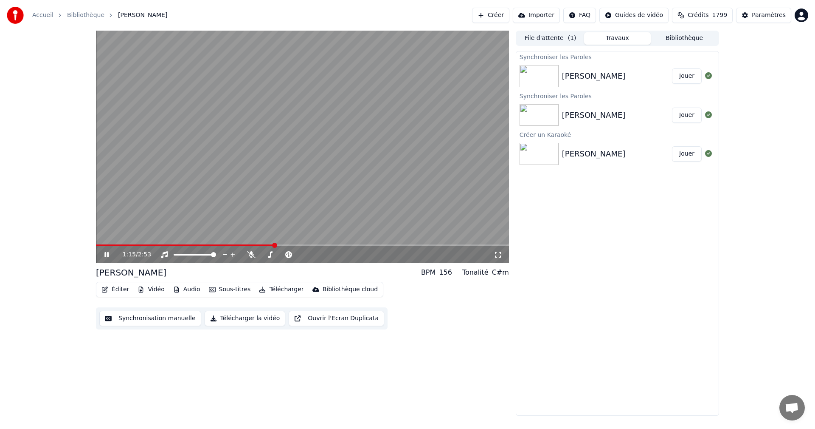
click at [229, 240] on video at bounding box center [302, 147] width 413 height 232
click at [230, 245] on span at bounding box center [185, 245] width 179 height 2
click at [105, 254] on icon at bounding box center [106, 254] width 5 height 6
click at [251, 252] on icon at bounding box center [251, 254] width 8 height 7
click at [310, 171] on video at bounding box center [302, 147] width 413 height 232
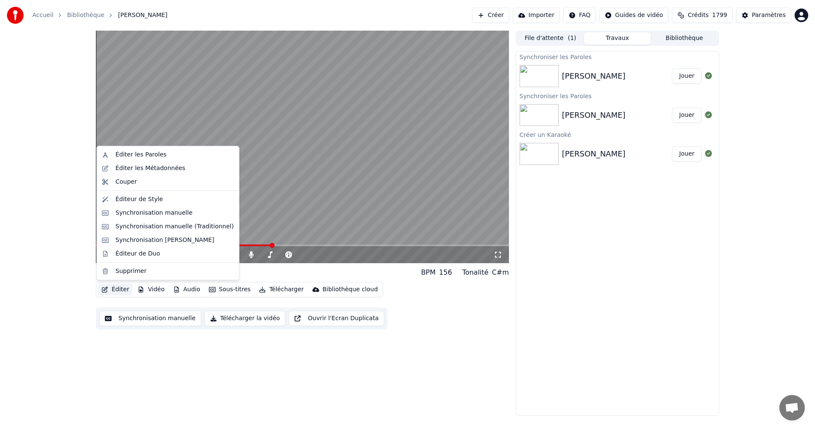
click at [122, 290] on button "Éditer" at bounding box center [115, 289] width 34 height 12
click at [148, 155] on div "Éditer les Paroles" at bounding box center [141, 154] width 51 height 8
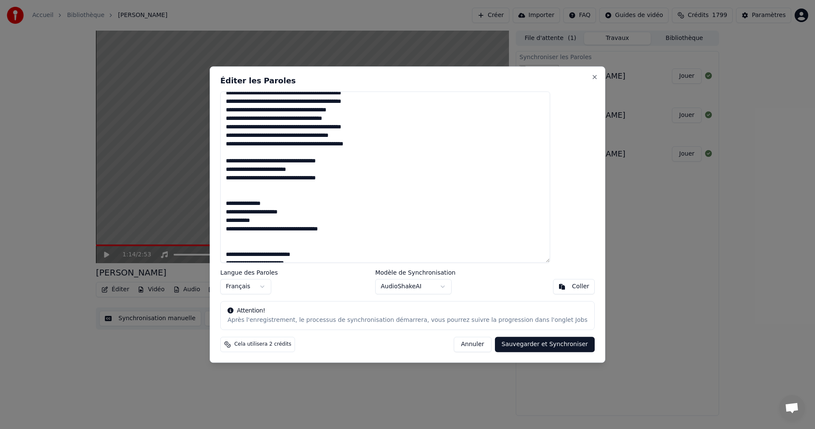
scroll to position [127, 0]
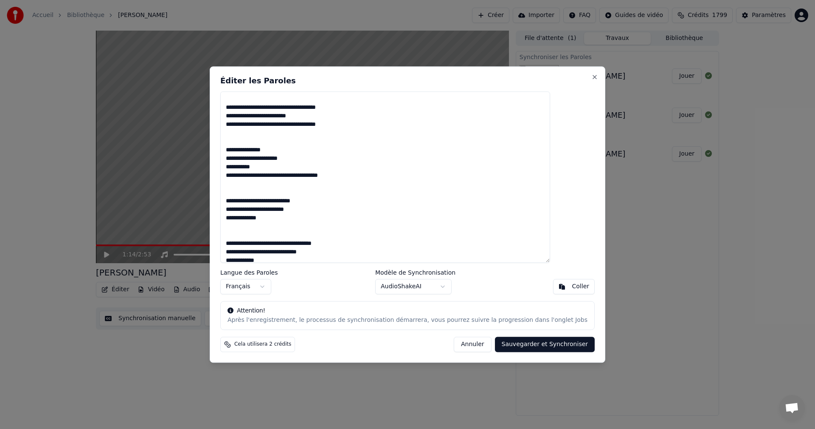
click at [253, 186] on textarea at bounding box center [385, 177] width 330 height 172
click at [287, 189] on textarea at bounding box center [385, 177] width 330 height 172
click at [285, 184] on textarea at bounding box center [385, 177] width 330 height 172
click at [291, 185] on textarea at bounding box center [385, 177] width 330 height 172
click at [288, 184] on textarea at bounding box center [385, 177] width 330 height 172
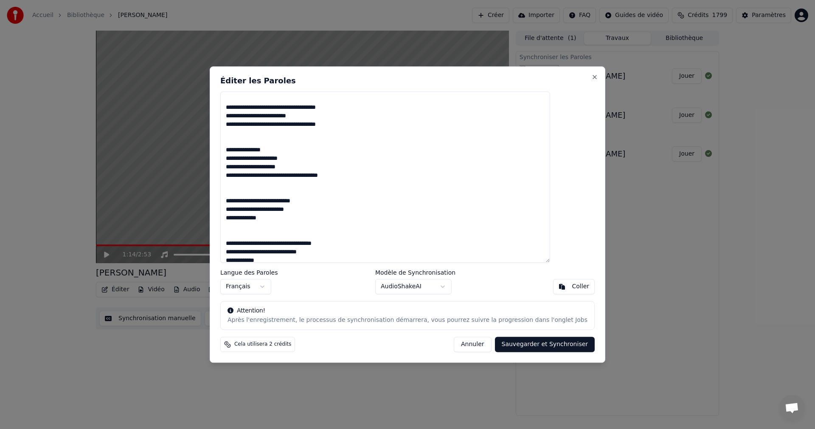
click at [290, 185] on textarea at bounding box center [385, 177] width 330 height 172
click at [295, 186] on textarea at bounding box center [385, 177] width 330 height 172
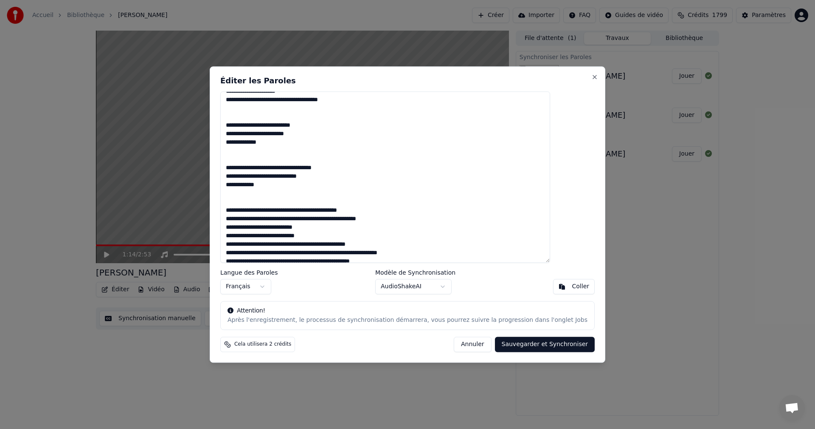
scroll to position [212, 0]
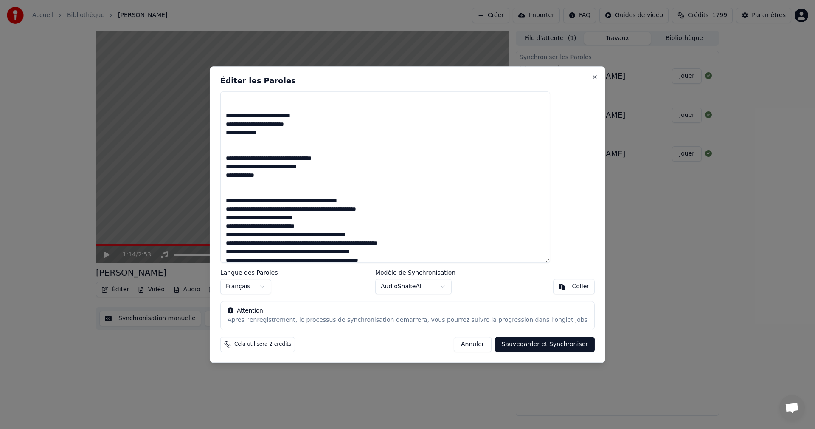
click at [541, 342] on button "Sauvegarder et Synchroniser" at bounding box center [545, 343] width 100 height 15
type textarea "**********"
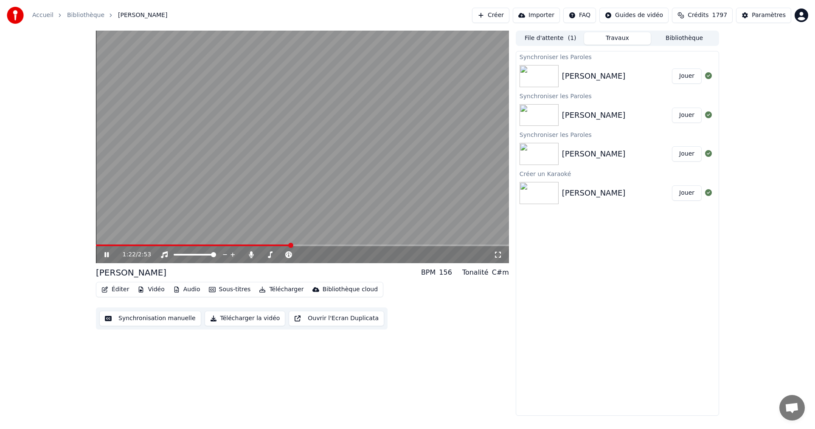
click at [106, 256] on icon at bounding box center [106, 254] width 4 height 5
click at [106, 256] on icon at bounding box center [106, 254] width 5 height 6
click at [106, 256] on icon at bounding box center [106, 254] width 4 height 5
click at [99, 245] on span at bounding box center [97, 245] width 3 height 2
click at [104, 254] on icon at bounding box center [113, 254] width 20 height 7
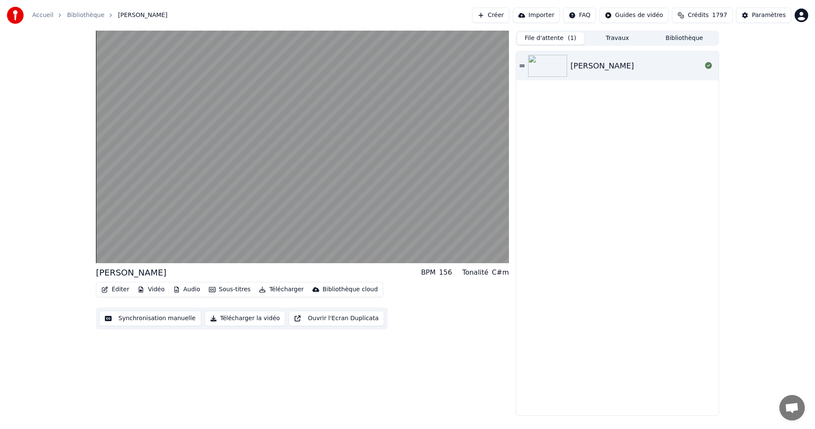
click at [575, 39] on button "File d'attente ( 1 )" at bounding box center [550, 38] width 67 height 12
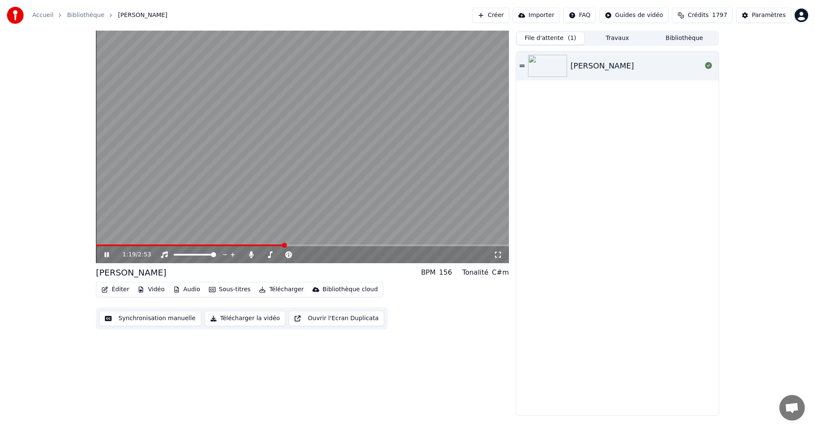
click at [106, 251] on div "1:19 / 2:53" at bounding box center [302, 254] width 406 height 8
click at [105, 255] on icon at bounding box center [106, 254] width 4 height 5
click at [279, 161] on video at bounding box center [302, 147] width 413 height 232
click at [312, 242] on video at bounding box center [302, 147] width 413 height 232
click at [311, 246] on div "1:43 / 2:53" at bounding box center [302, 254] width 413 height 17
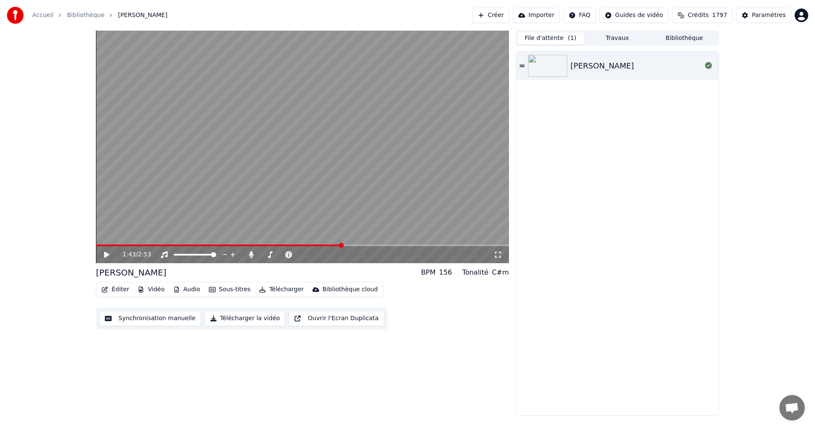
click at [310, 244] on video at bounding box center [302, 147] width 413 height 232
click at [104, 256] on icon at bounding box center [113, 254] width 20 height 7
click at [106, 256] on icon at bounding box center [106, 254] width 4 height 5
click at [370, 245] on span at bounding box center [239, 245] width 286 height 2
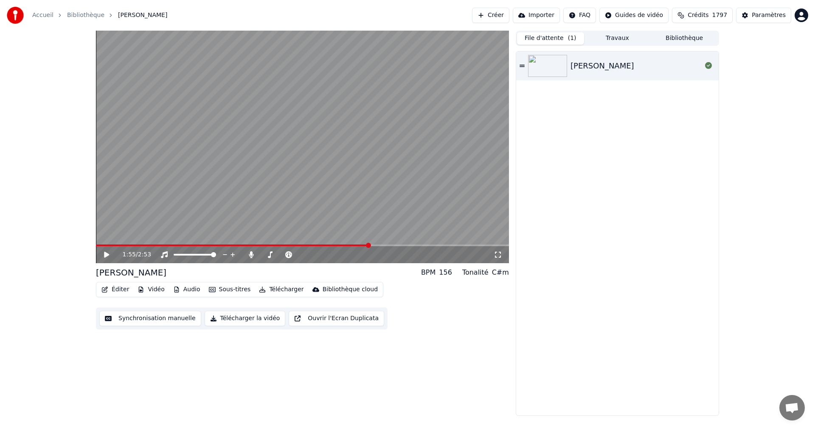
click at [106, 253] on icon at bounding box center [106, 254] width 5 height 6
click at [226, 320] on button "Télécharger la vidéo" at bounding box center [245, 317] width 81 height 15
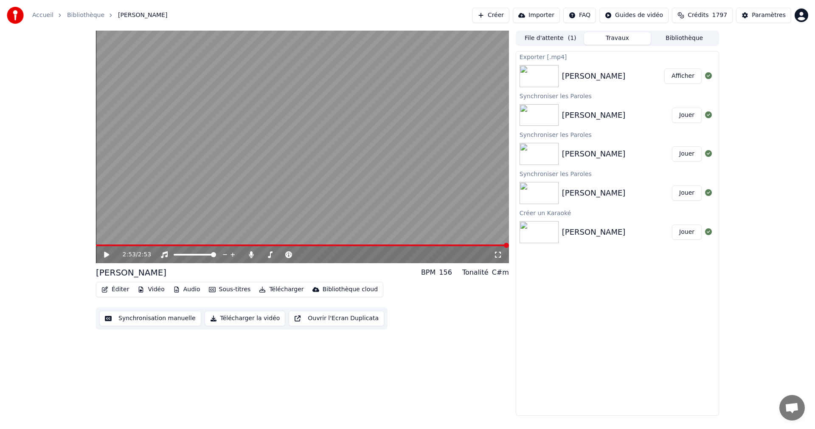
click at [694, 75] on button "Afficher" at bounding box center [683, 75] width 37 height 15
drag, startPoint x: 250, startPoint y: 256, endPoint x: 247, endPoint y: 264, distance: 9.0
click at [249, 256] on icon at bounding box center [251, 254] width 5 height 7
click at [218, 317] on button "Télécharger la vidéo" at bounding box center [245, 317] width 81 height 15
click at [682, 78] on button "Afficher" at bounding box center [683, 75] width 37 height 15
